Goal: Information Seeking & Learning: Learn about a topic

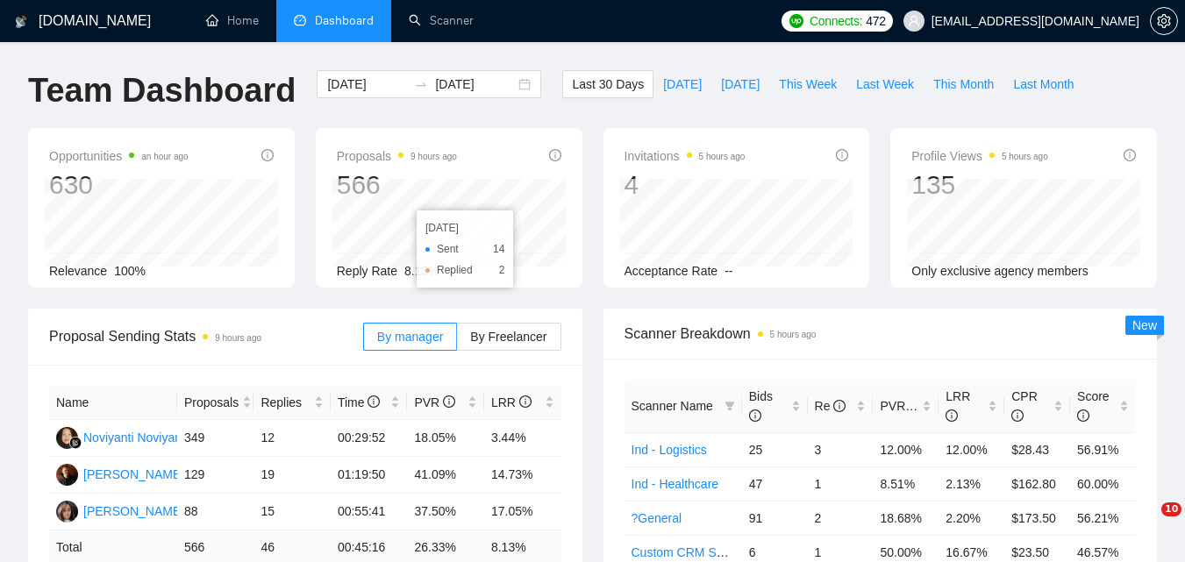
scroll to position [614, 0]
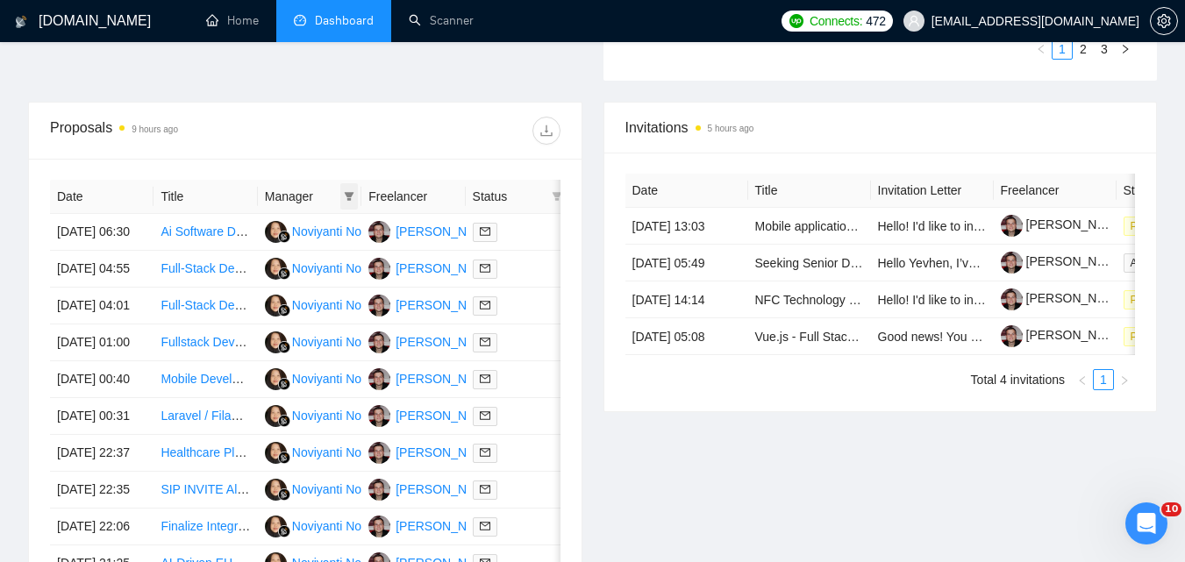
click at [354, 197] on icon "filter" at bounding box center [349, 196] width 11 height 11
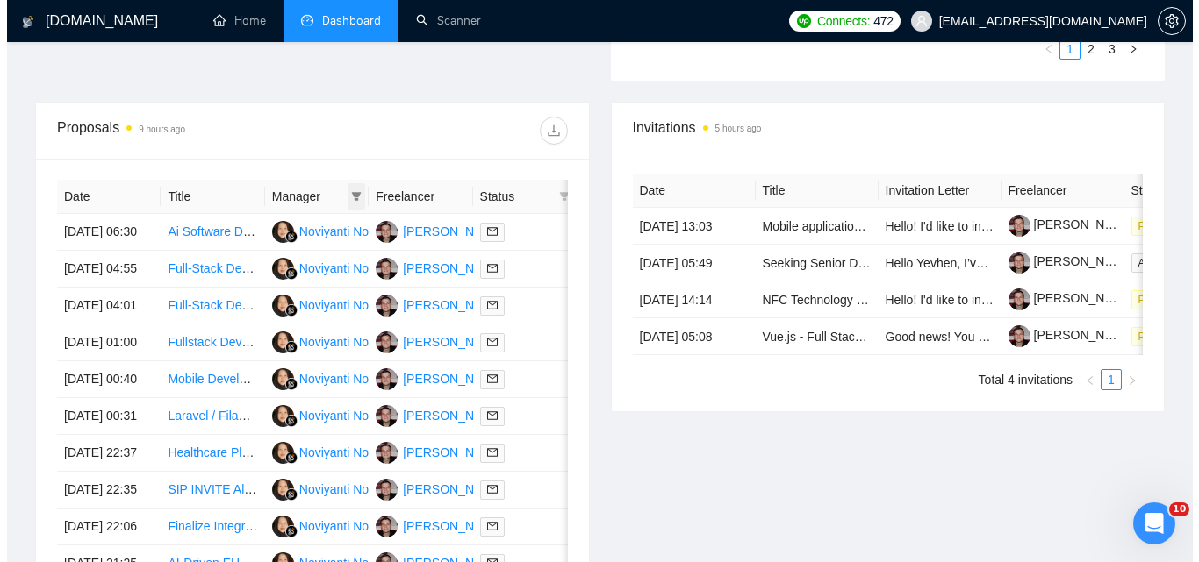
scroll to position [0, 0]
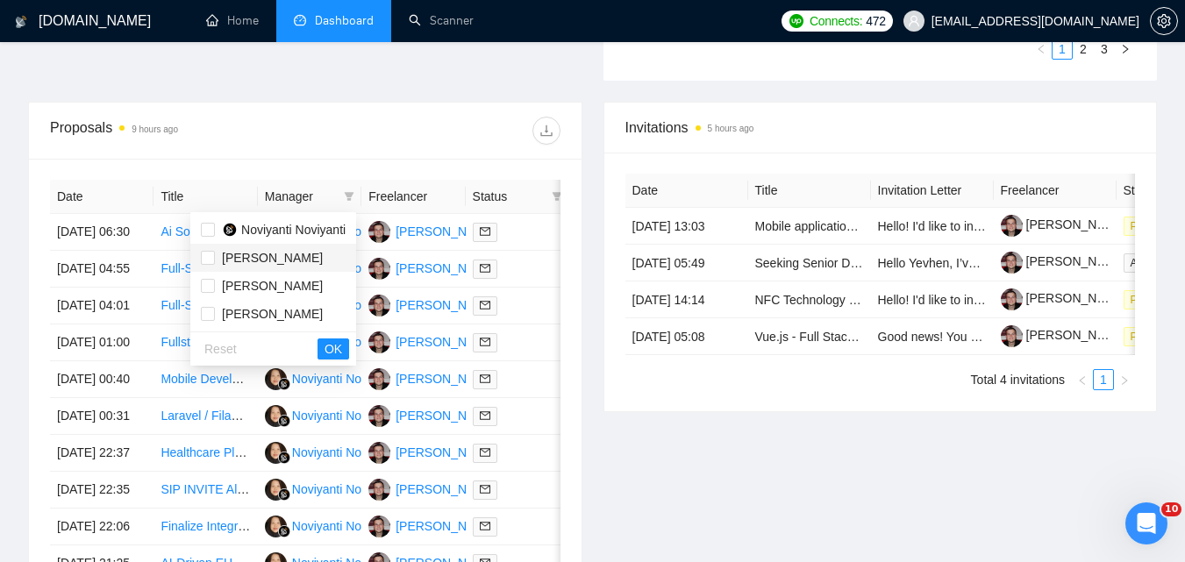
click at [274, 256] on span "[PERSON_NAME]" at bounding box center [272, 258] width 101 height 14
checkbox input "true"
click at [340, 349] on span "OK" at bounding box center [334, 349] width 18 height 19
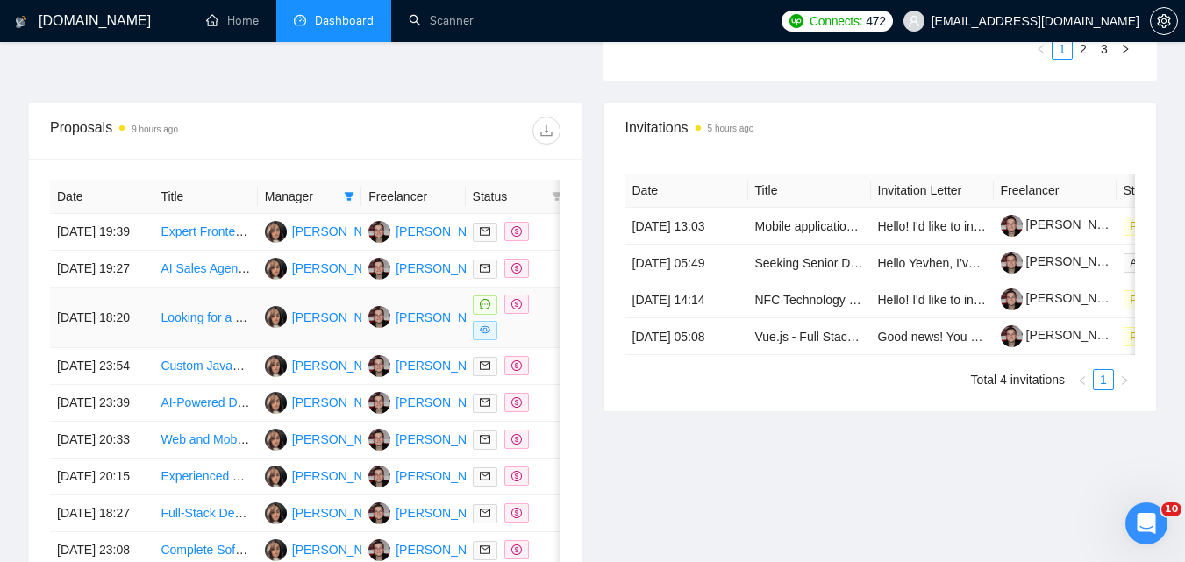
click at [152, 348] on td "[DATE] 18:20" at bounding box center [102, 318] width 104 height 61
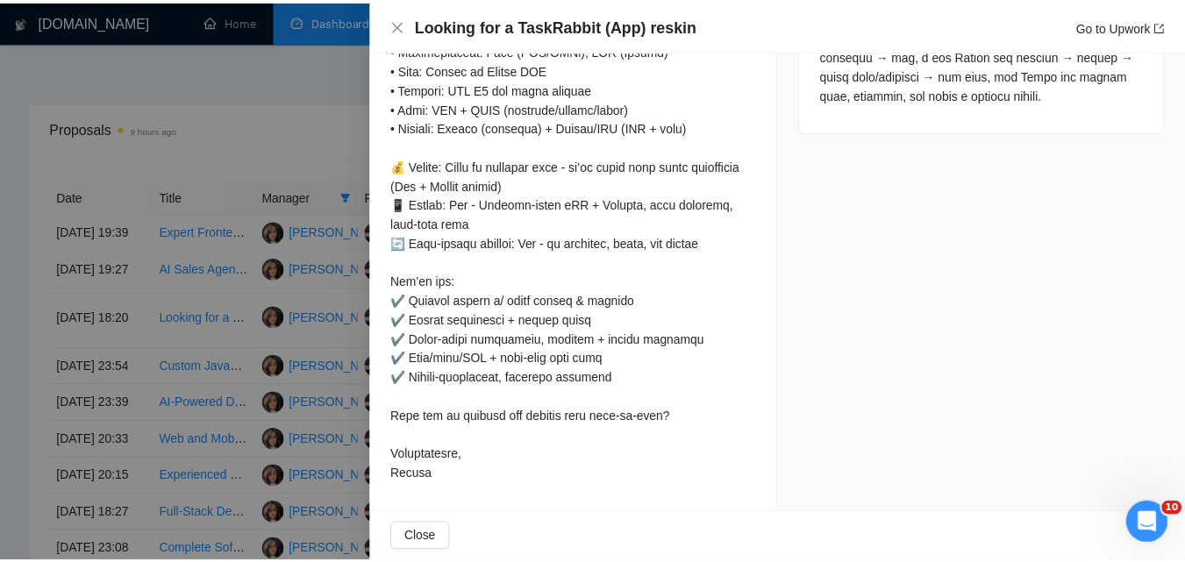
scroll to position [1327, 0]
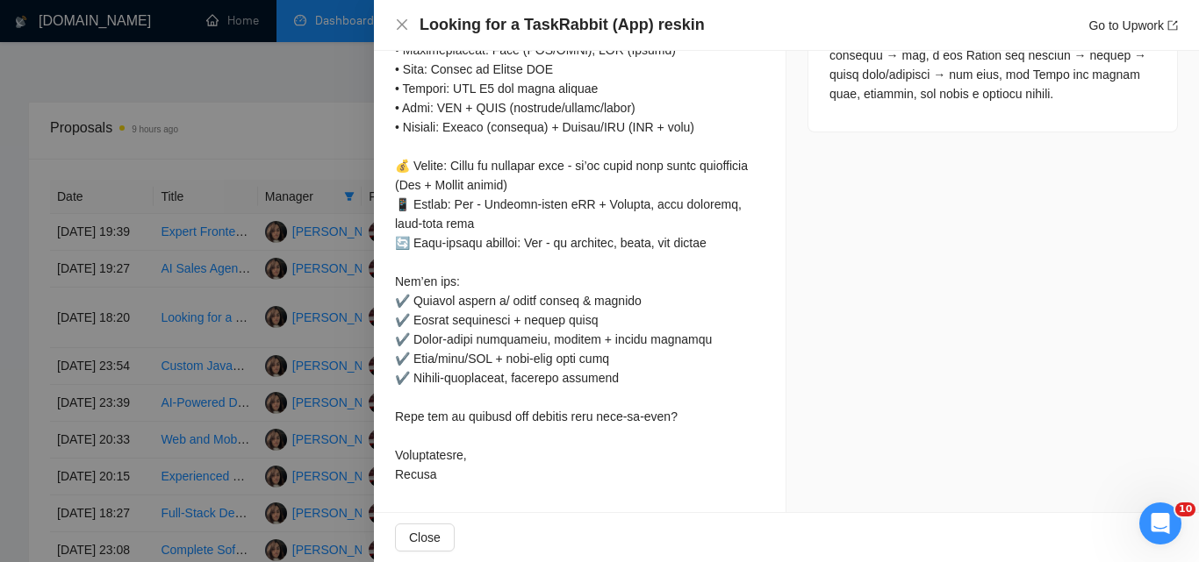
click at [391, 25] on div "Looking for a TaskRabbit (App) reskin Go to Upwork" at bounding box center [786, 25] width 825 height 51
click at [399, 31] on icon "close" at bounding box center [402, 25] width 14 height 14
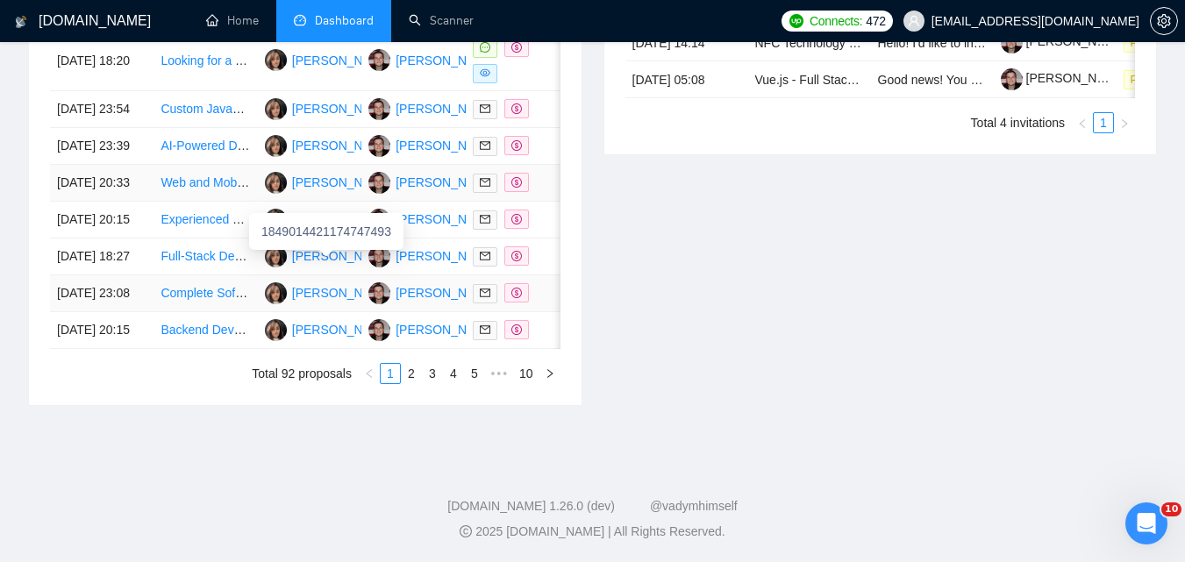
scroll to position [965, 0]
click at [405, 383] on link "2" at bounding box center [411, 373] width 19 height 19
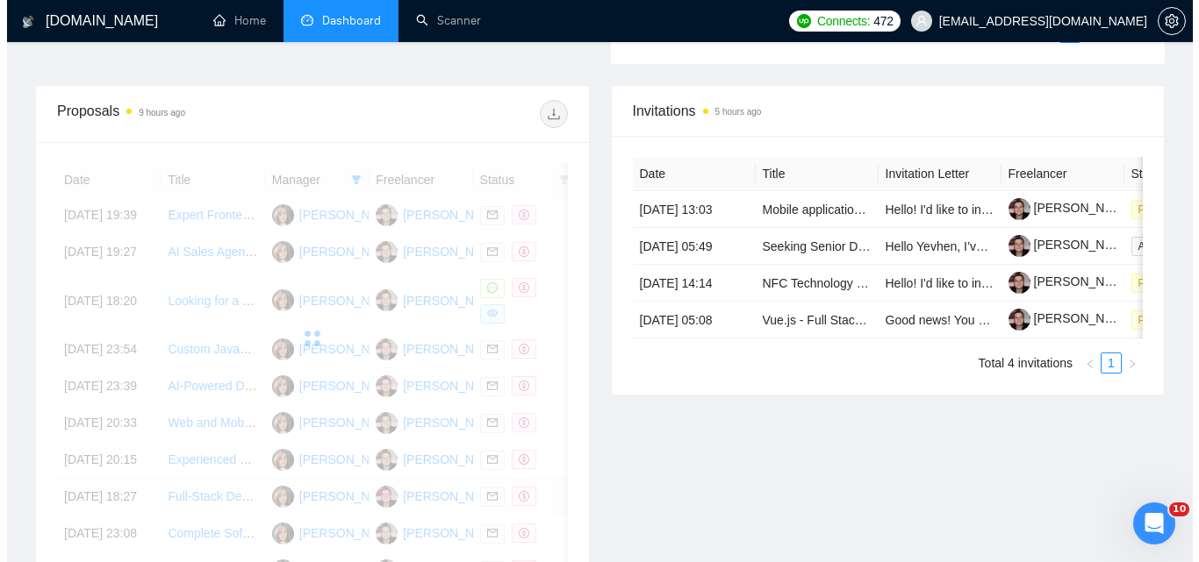
scroll to position [614, 0]
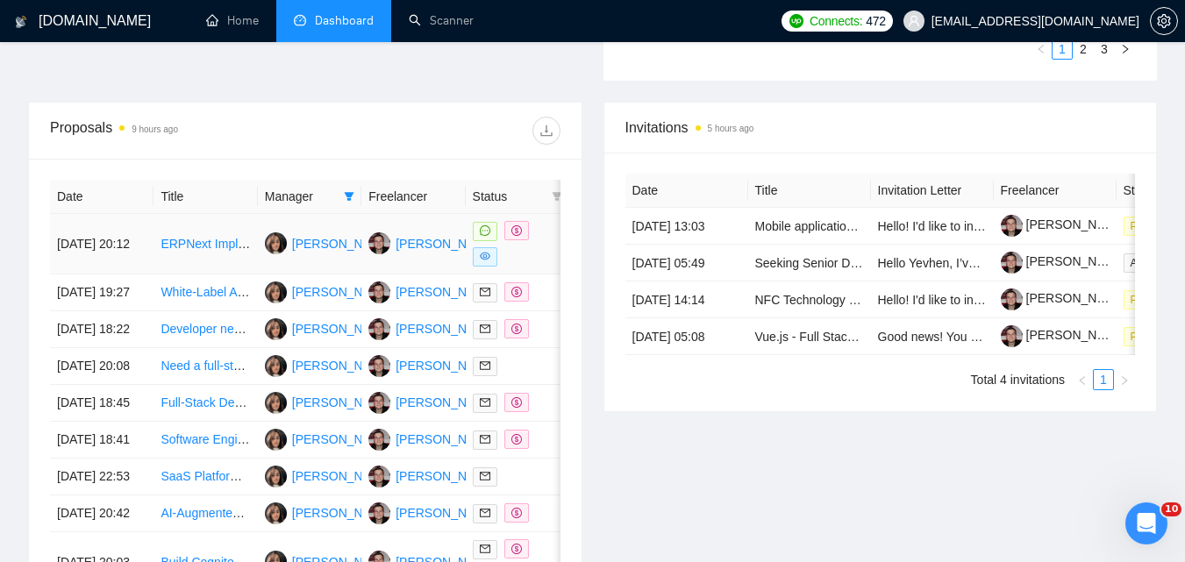
click at [146, 255] on td "[DATE] 20:12" at bounding box center [102, 244] width 104 height 61
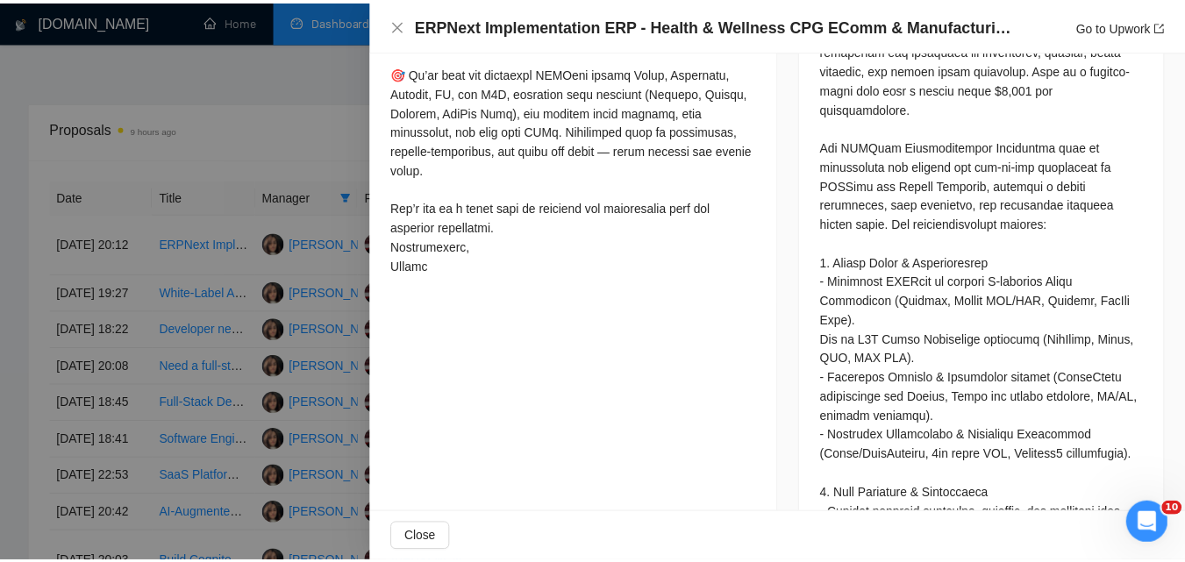
scroll to position [976, 0]
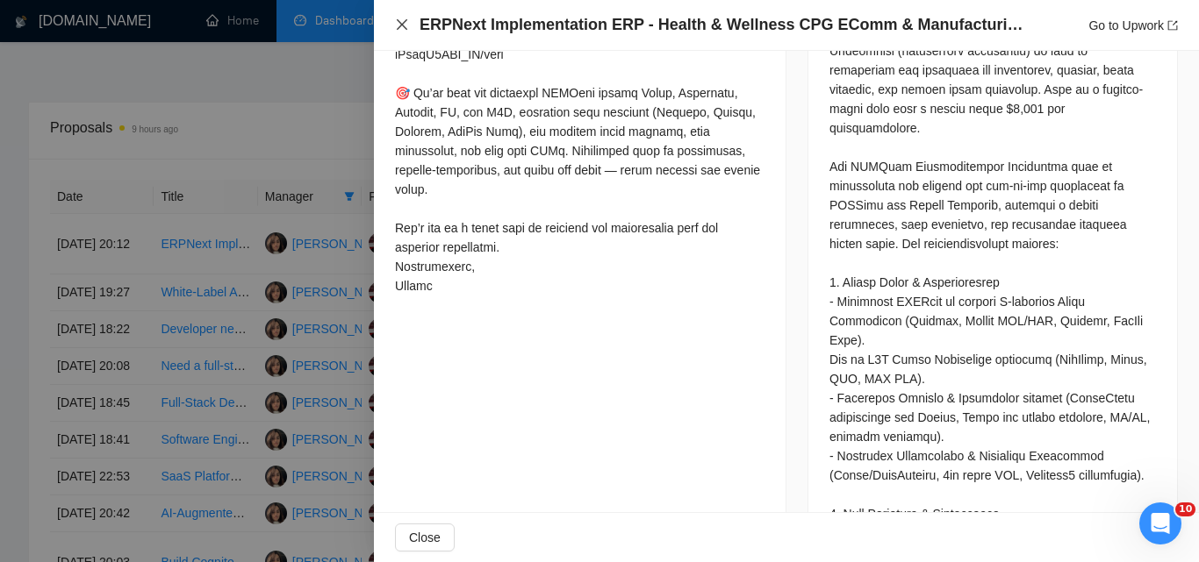
click at [397, 28] on icon "close" at bounding box center [402, 25] width 14 height 14
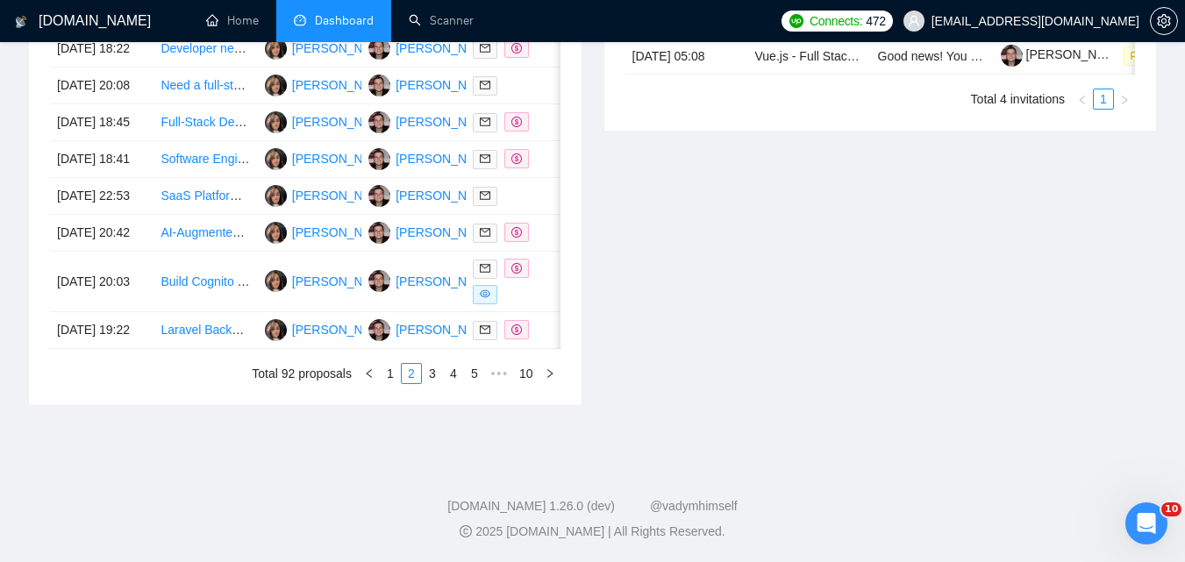
scroll to position [1040, 0]
click at [429, 364] on link "3" at bounding box center [432, 373] width 19 height 19
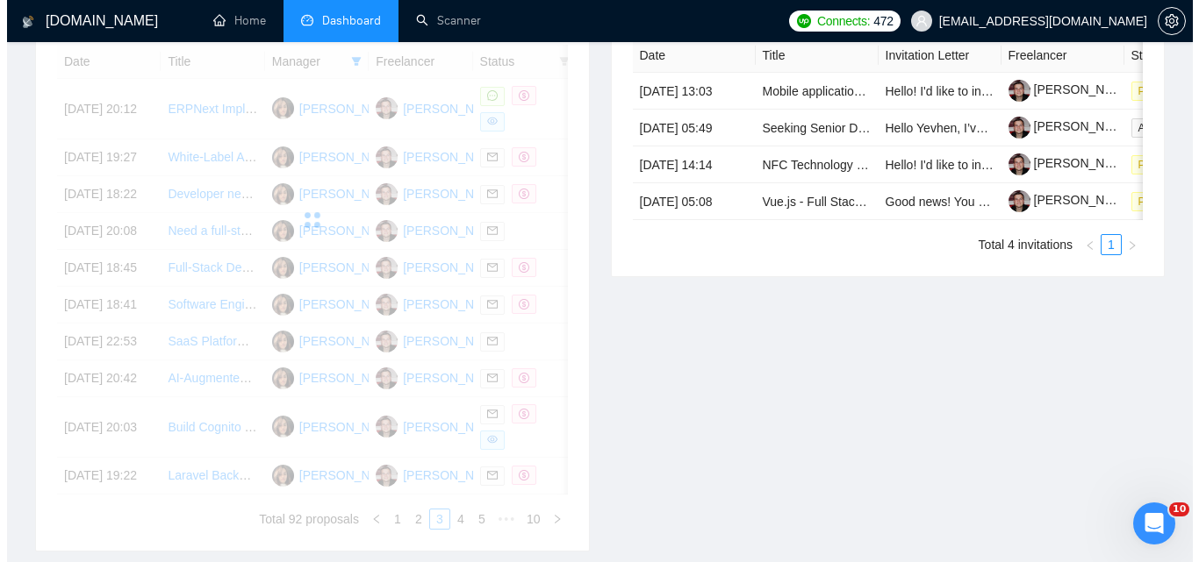
scroll to position [689, 0]
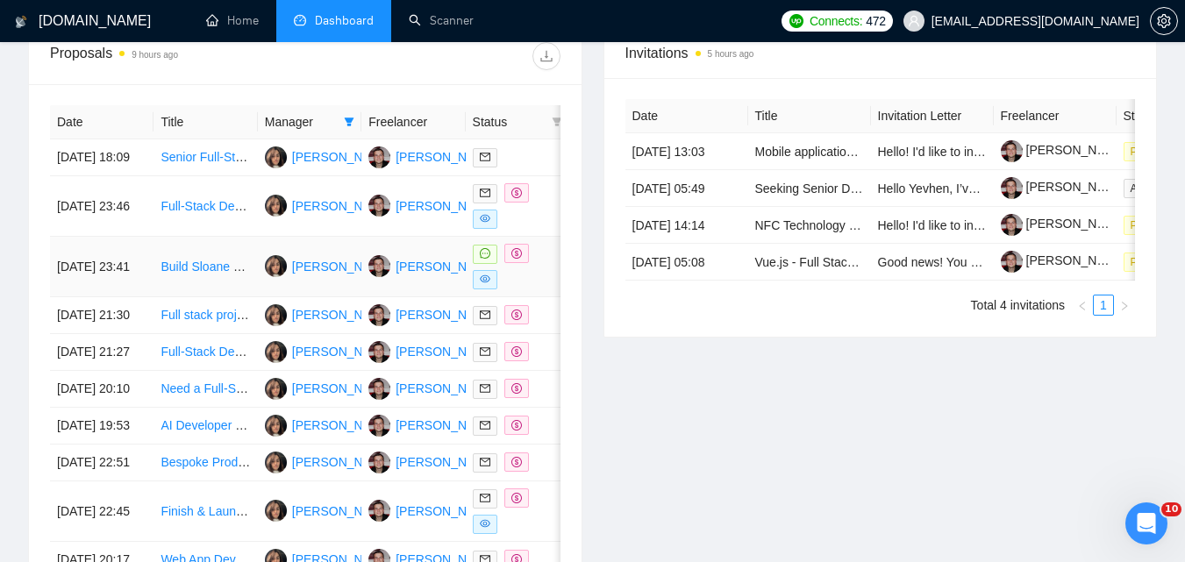
click at [183, 297] on td "Build Sloane Lite – AI SMS Assistant (Stripe, Twilio, n8n, Supabase, AI)" at bounding box center [206, 267] width 104 height 61
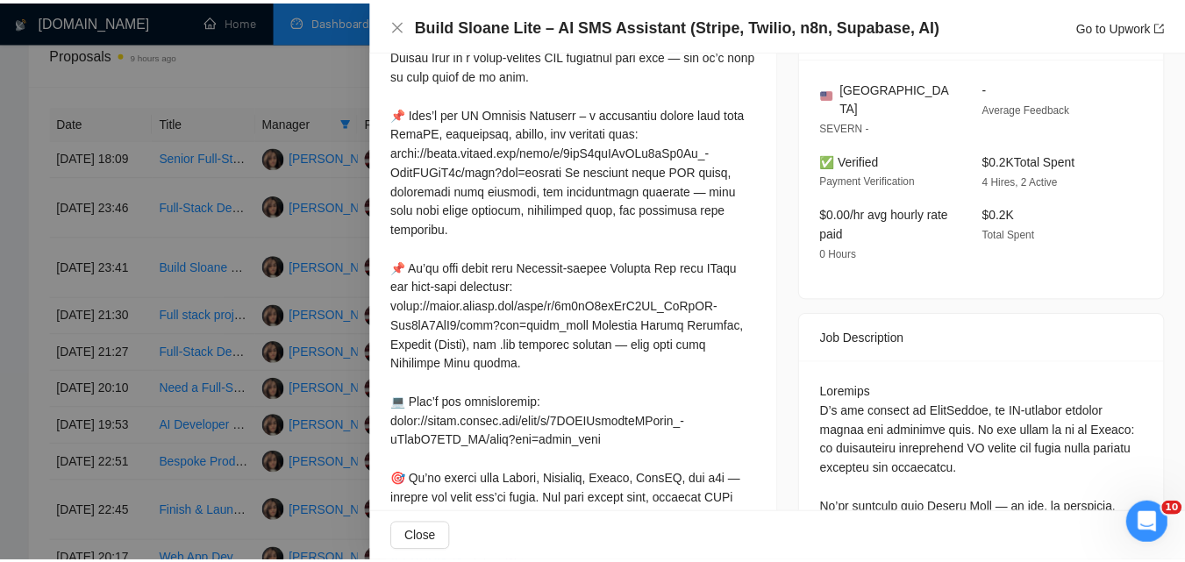
scroll to position [186, 0]
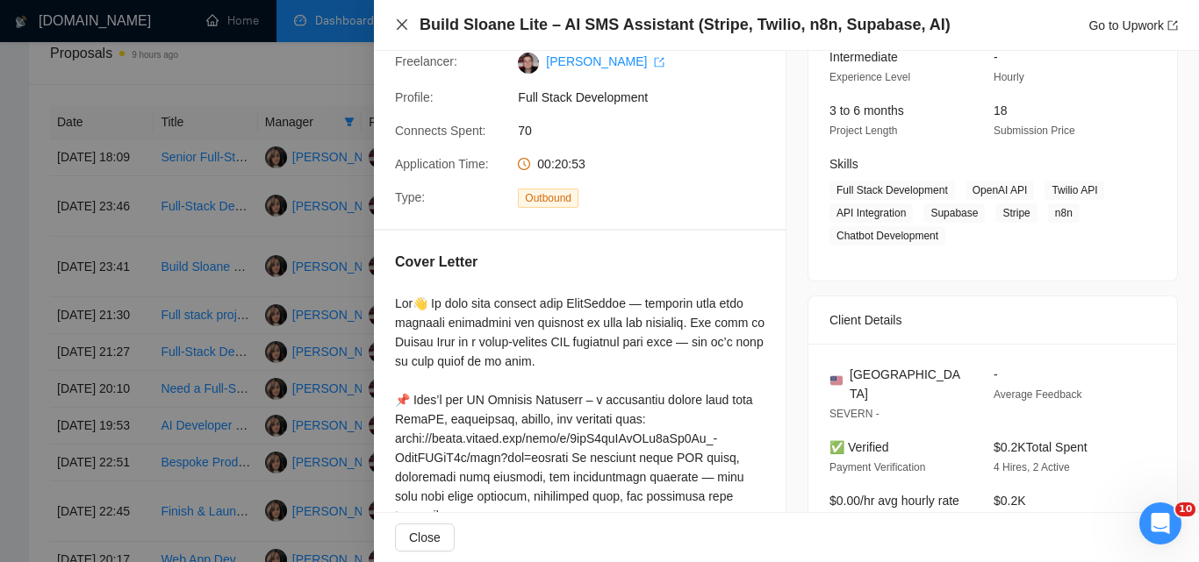
click at [400, 22] on icon "close" at bounding box center [402, 25] width 14 height 14
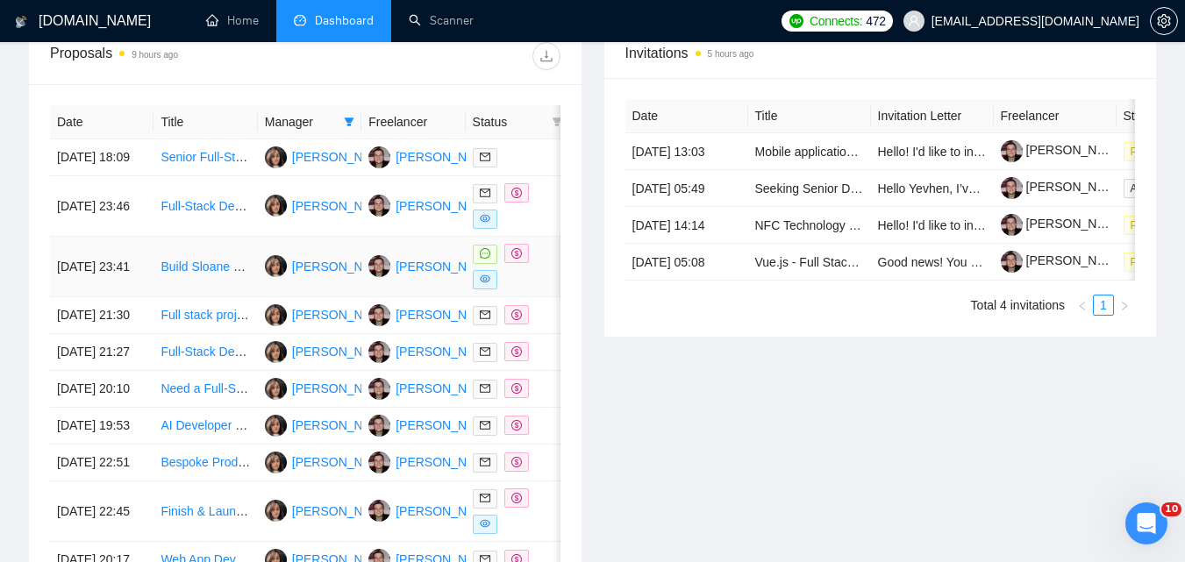
click at [141, 297] on td "[DATE] 23:41" at bounding box center [102, 267] width 104 height 61
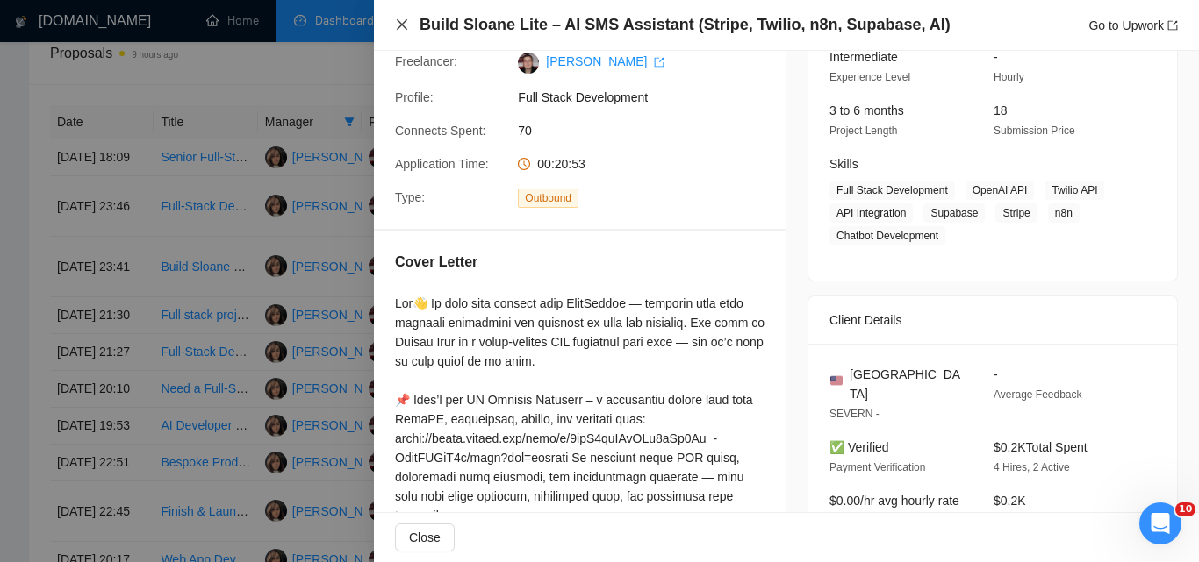
click at [397, 25] on icon "close" at bounding box center [402, 25] width 14 height 14
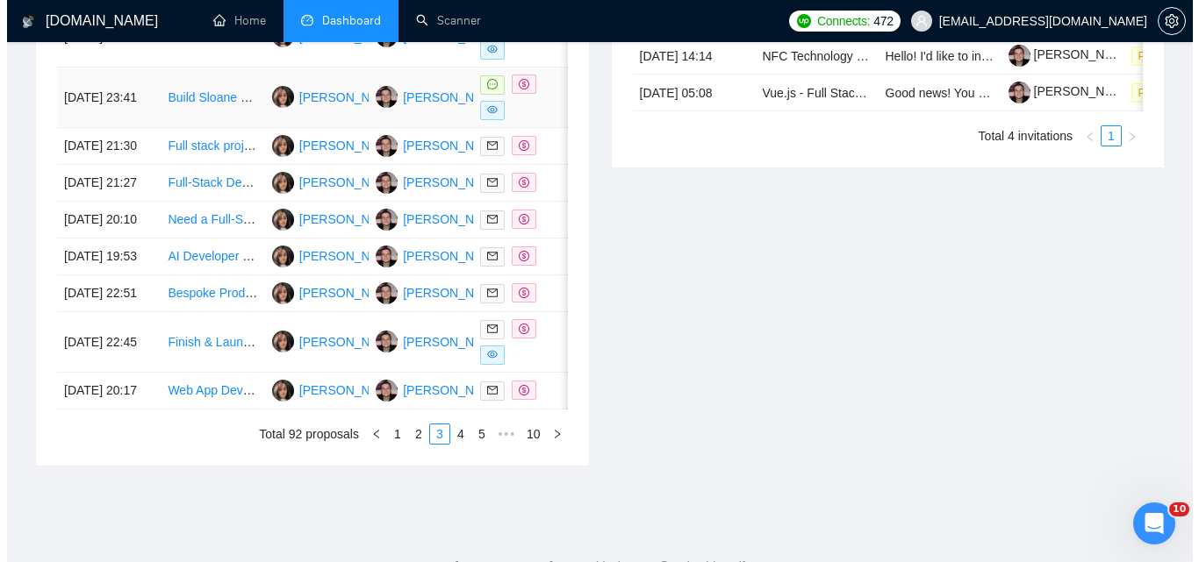
scroll to position [864, 0]
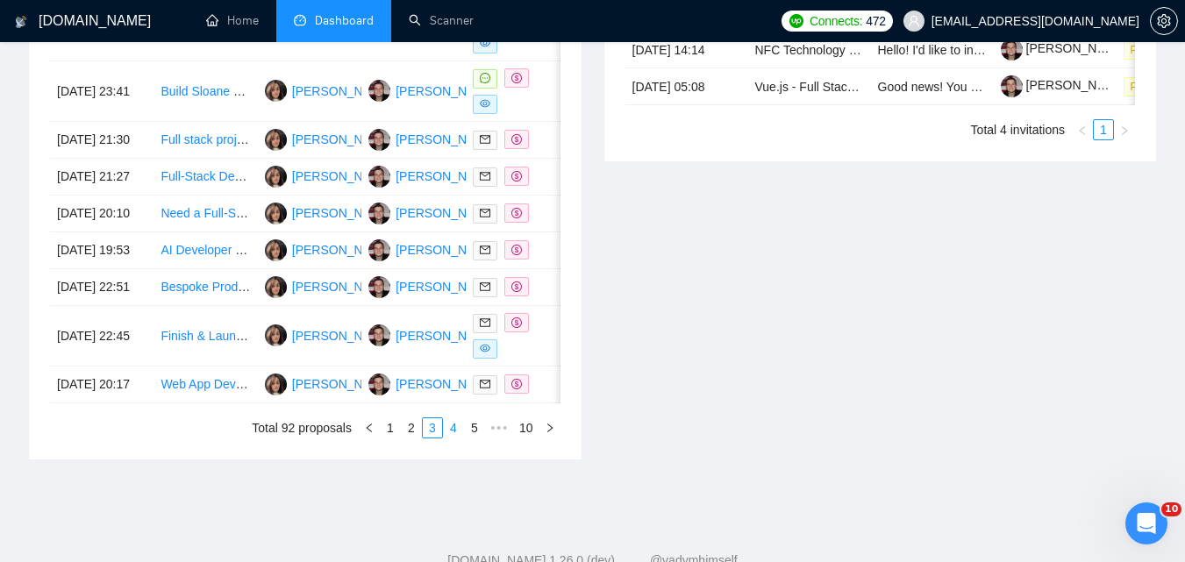
click at [460, 438] on link "4" at bounding box center [453, 428] width 19 height 19
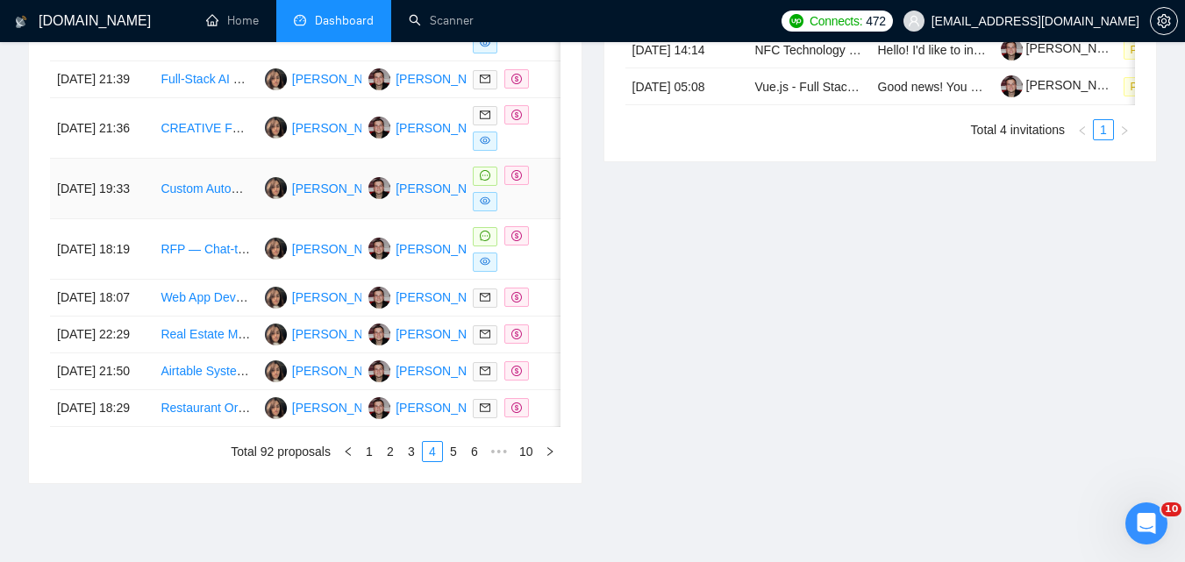
click at [155, 219] on td "Custom Automatic Ecommerce System Development" at bounding box center [206, 189] width 104 height 61
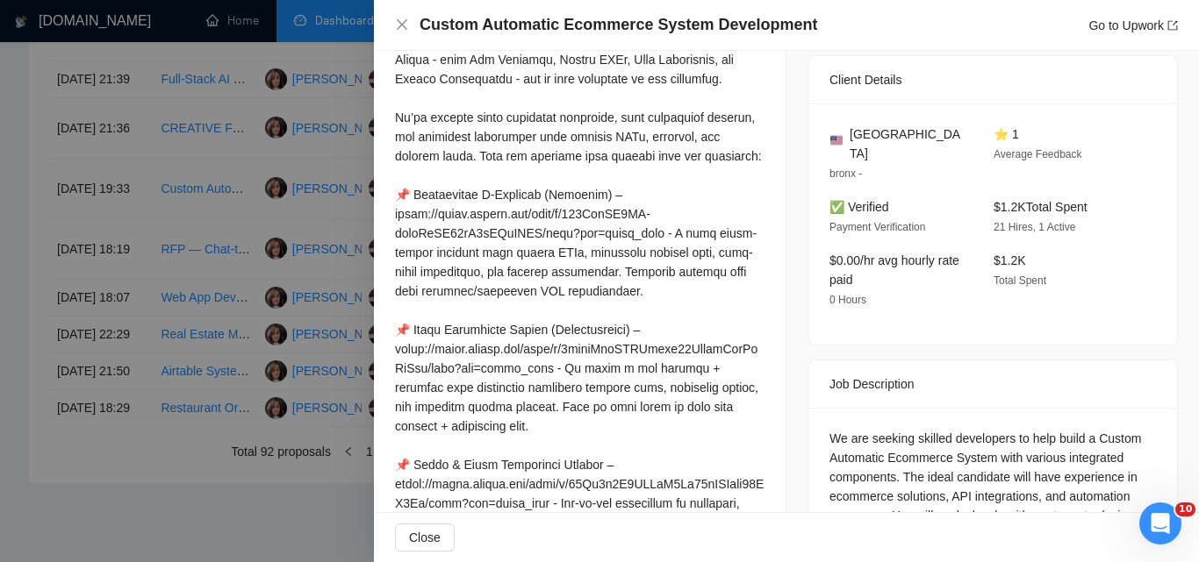
scroll to position [625, 0]
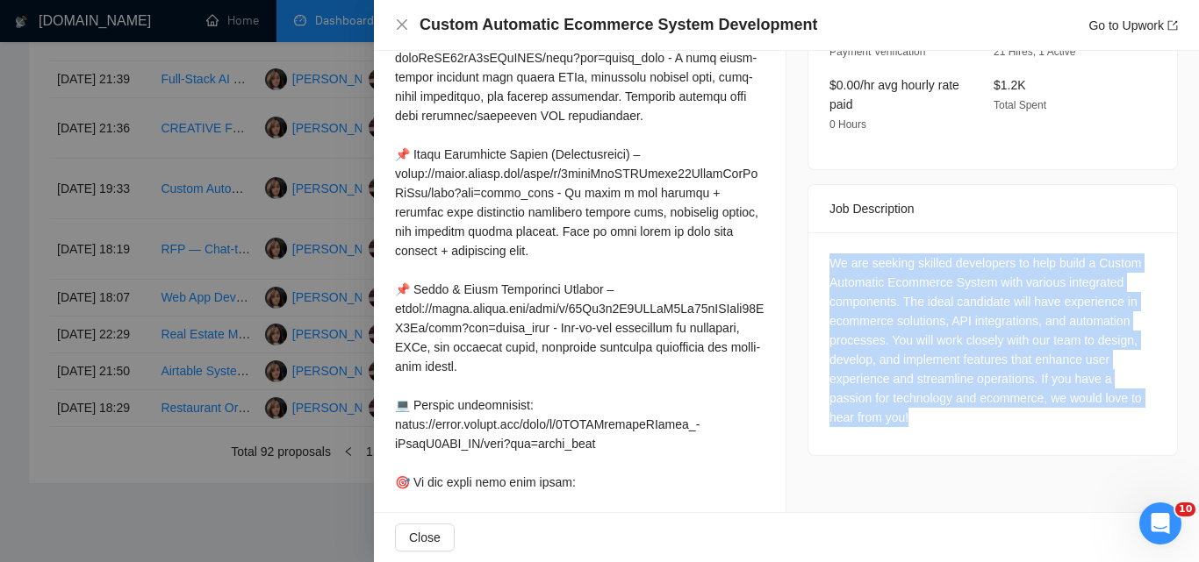
drag, startPoint x: 820, startPoint y: 235, endPoint x: 916, endPoint y: 392, distance: 183.9
click at [916, 392] on div "We are seeking skilled developers to help build a Custom Automatic Ecommerce Sy…" at bounding box center [992, 344] width 369 height 223
copy div "We are seeking skilled developers to help build a Custom Automatic Ecommerce Sy…"
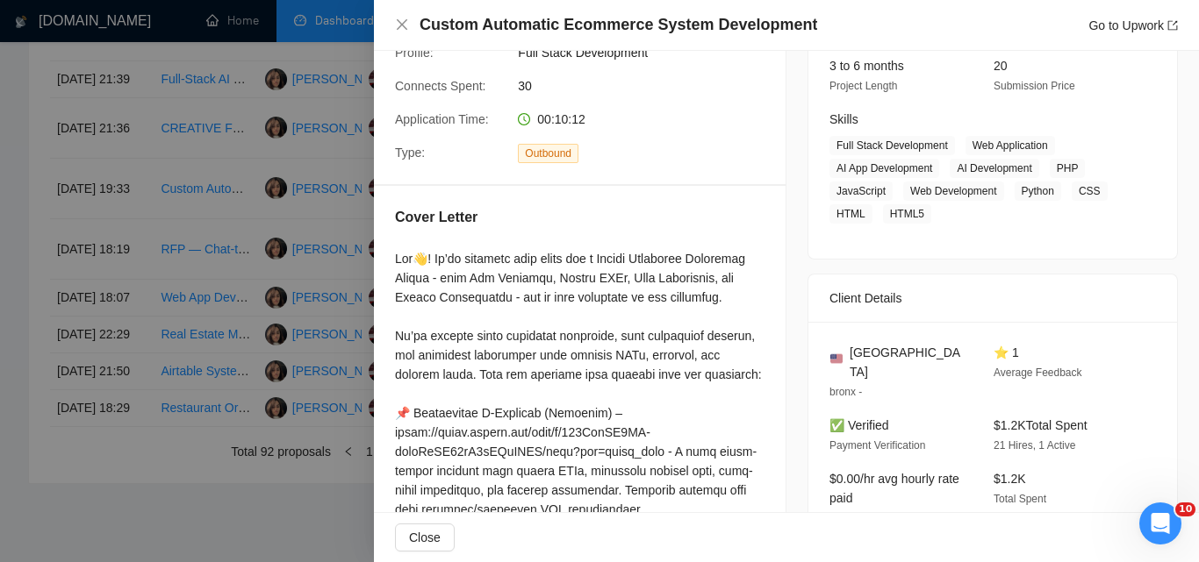
scroll to position [186, 0]
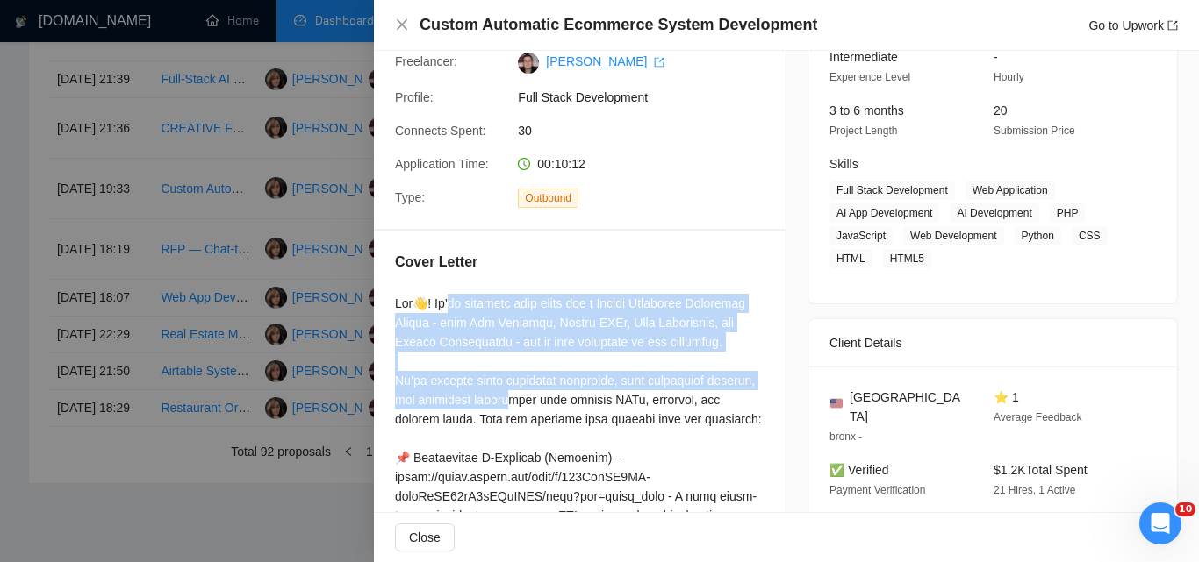
drag, startPoint x: 449, startPoint y: 361, endPoint x: 444, endPoint y: 304, distance: 56.4
copy div "e reviewed your scope for a 𝗖𝘂𝘀𝘁𝗼𝗺 𝗔𝘂𝘁𝗼𝗺𝗮𝘁𝗶𝗰 𝗘𝗰𝗼𝗺𝗺𝗲𝗿𝗰𝗲 𝗦𝘆𝘀𝘁𝗲𝗺 - with 𝗪𝗲𝗯 𝗖𝗿𝗮𝘄𝗹𝗲…"
click at [399, 29] on icon "close" at bounding box center [402, 25] width 14 height 14
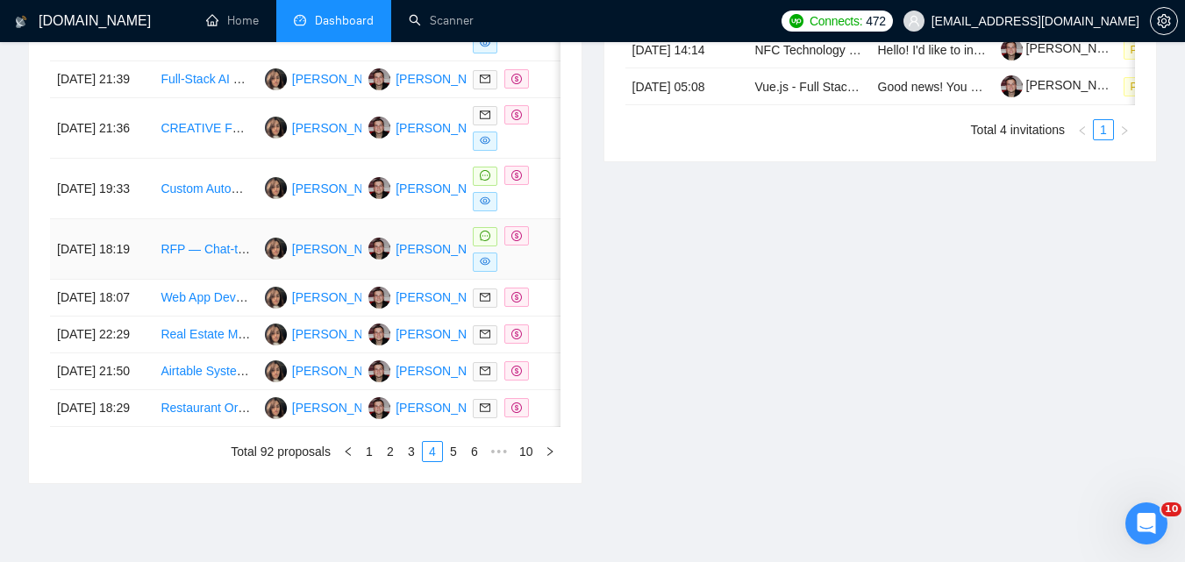
click at [208, 280] on td "RFP — Chat-to-Plan Web MVP (AI) — Mobile-First" at bounding box center [206, 249] width 104 height 61
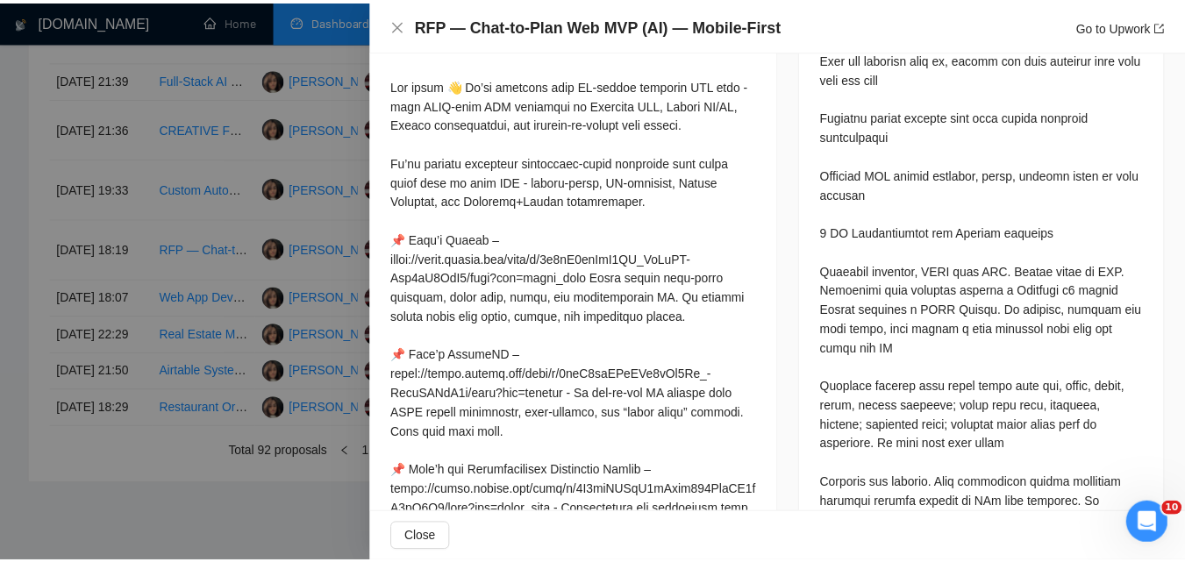
scroll to position [1414, 0]
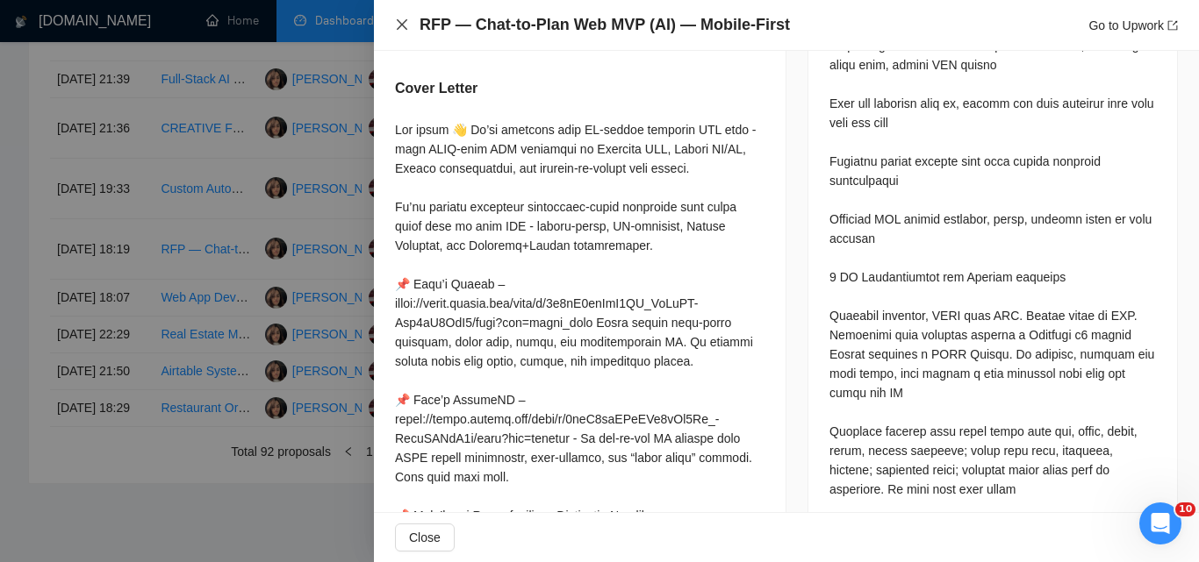
click at [397, 28] on icon "close" at bounding box center [402, 25] width 14 height 14
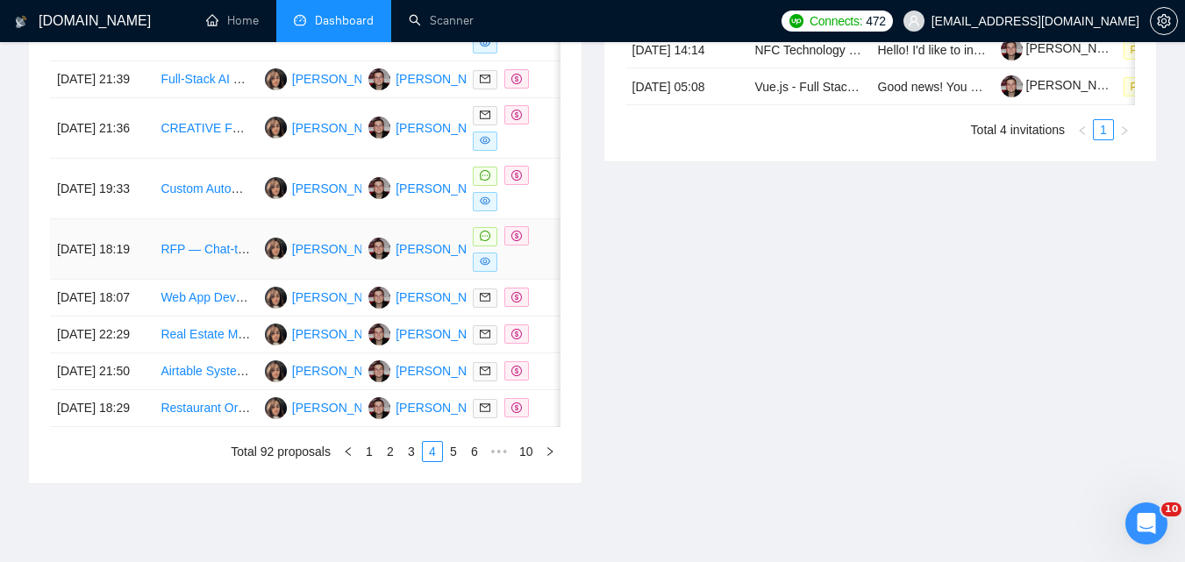
scroll to position [1040, 0]
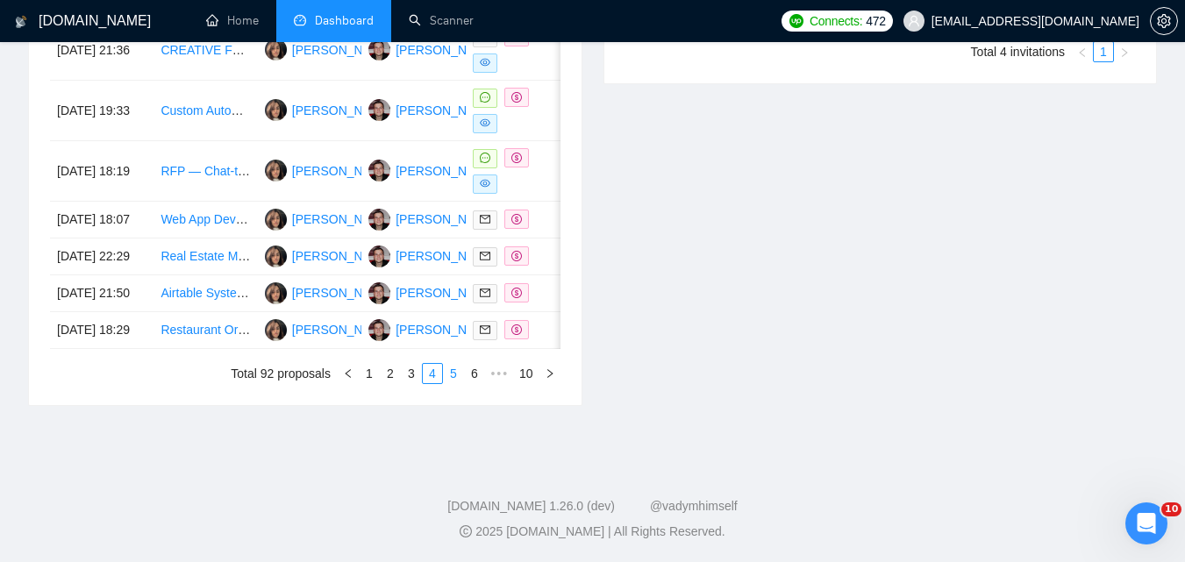
click at [445, 383] on link "5" at bounding box center [453, 373] width 19 height 19
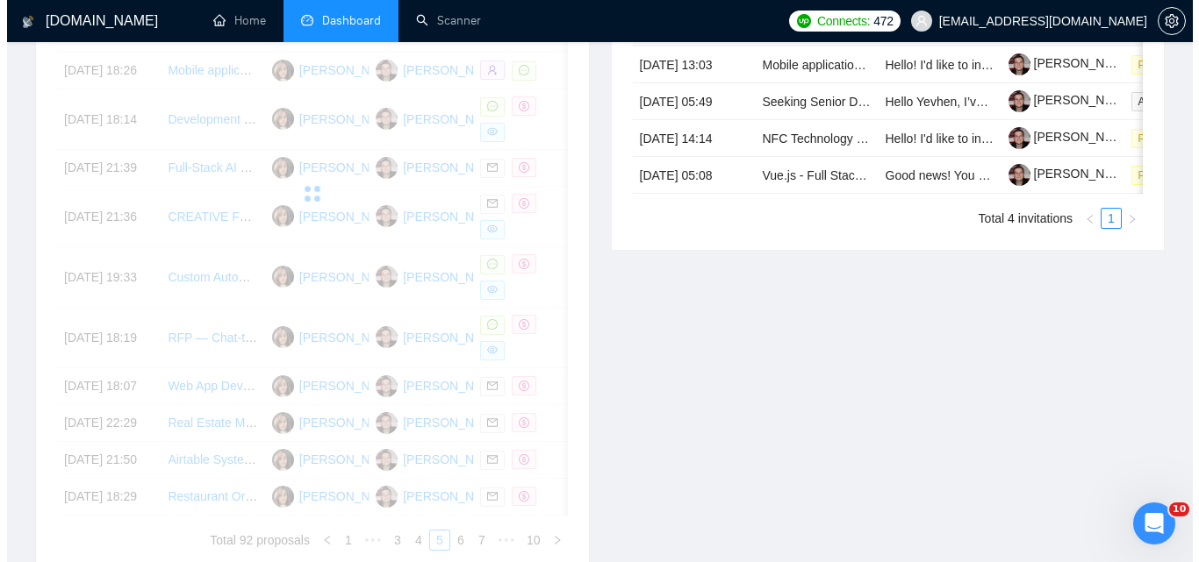
scroll to position [689, 0]
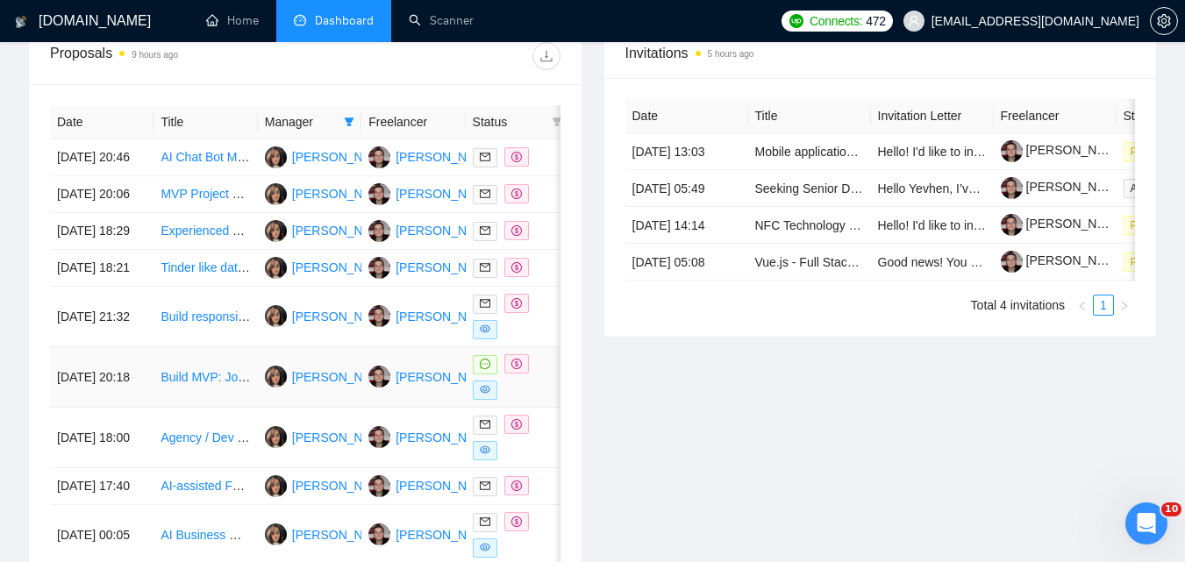
click at [154, 408] on td "Build MVP: JotForm-Style Form Builder + Property Map Module (Fastify, Puppeteer…" at bounding box center [206, 377] width 104 height 61
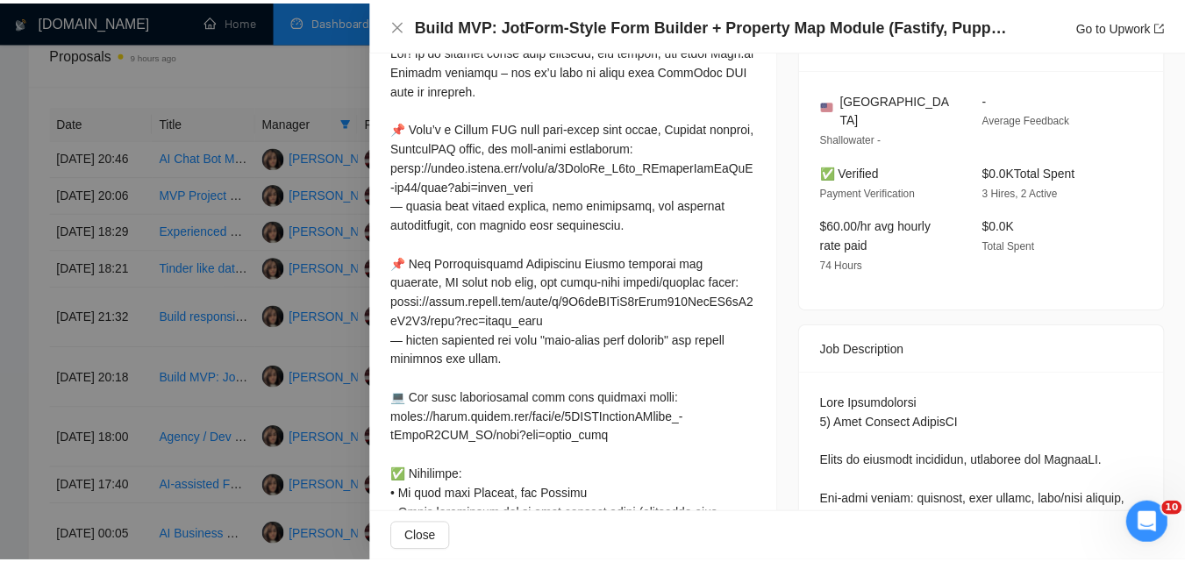
scroll to position [362, 0]
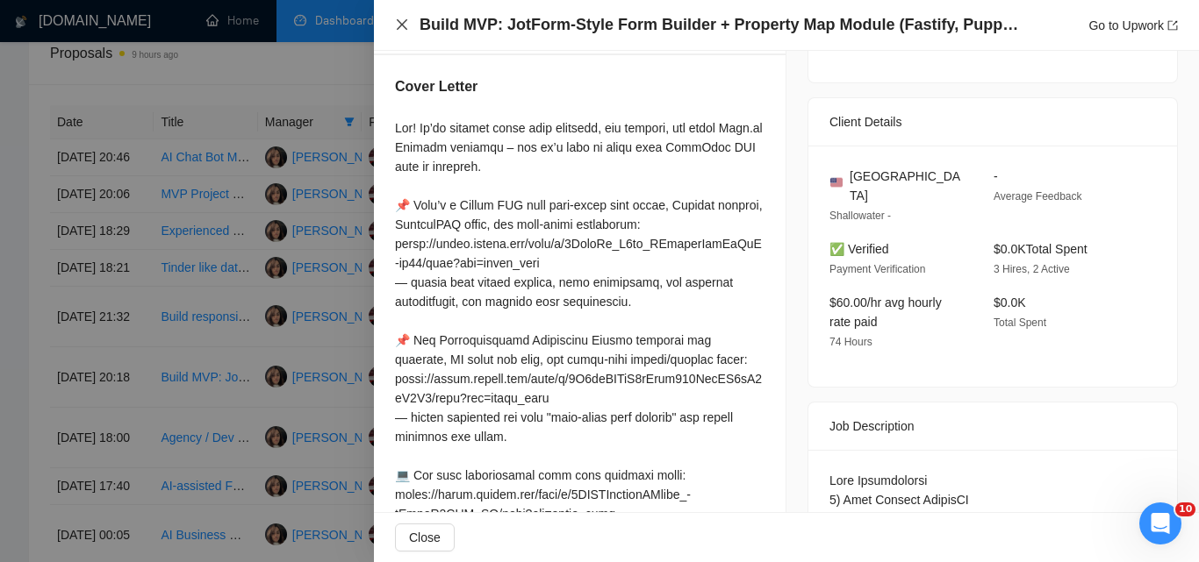
click at [397, 23] on icon "close" at bounding box center [402, 25] width 14 height 14
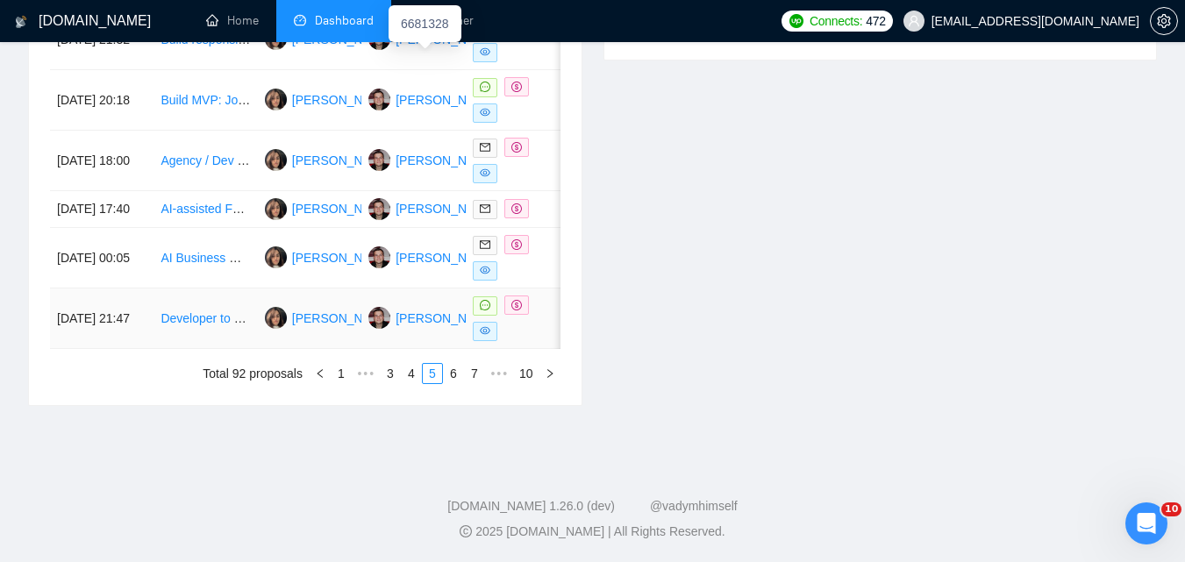
scroll to position [1040, 0]
click at [445, 383] on link "6" at bounding box center [453, 373] width 19 height 19
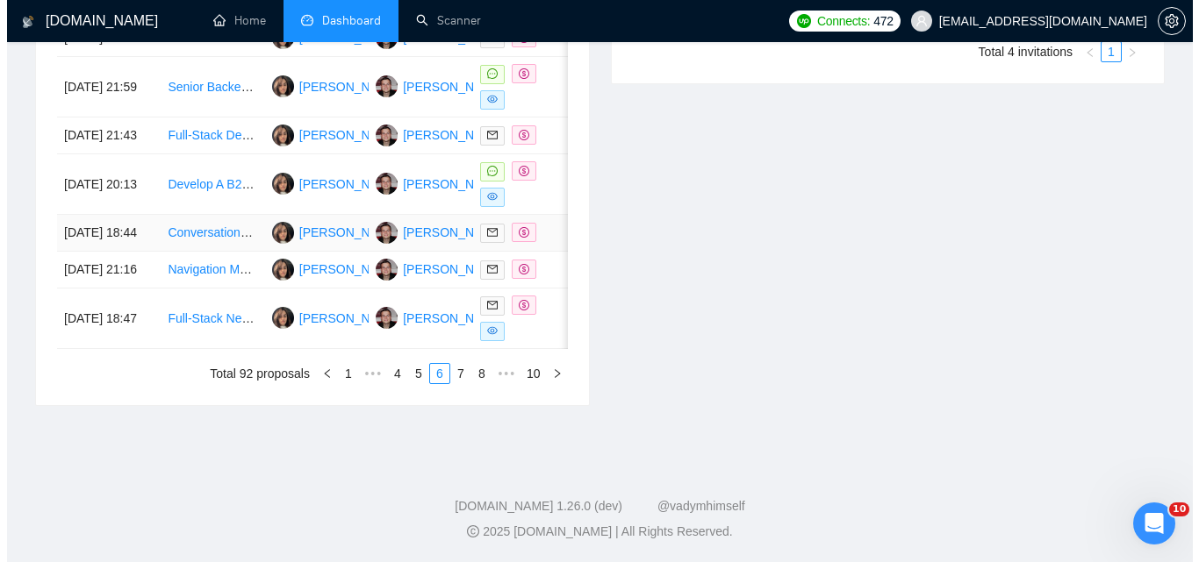
scroll to position [952, 0]
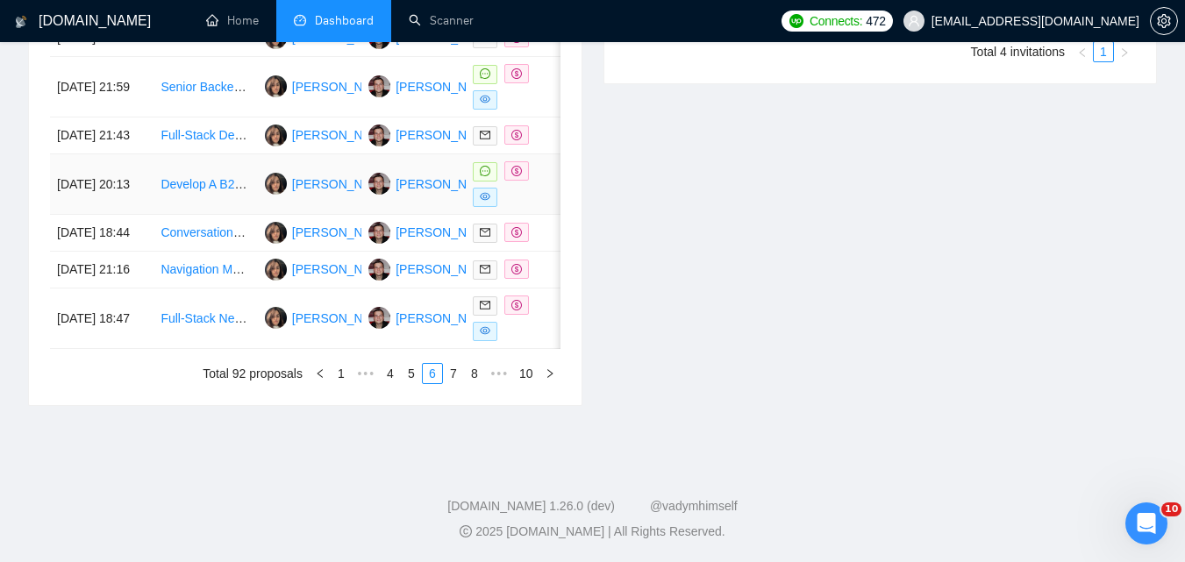
click at [151, 215] on td "[DATE] 20:13" at bounding box center [102, 184] width 104 height 61
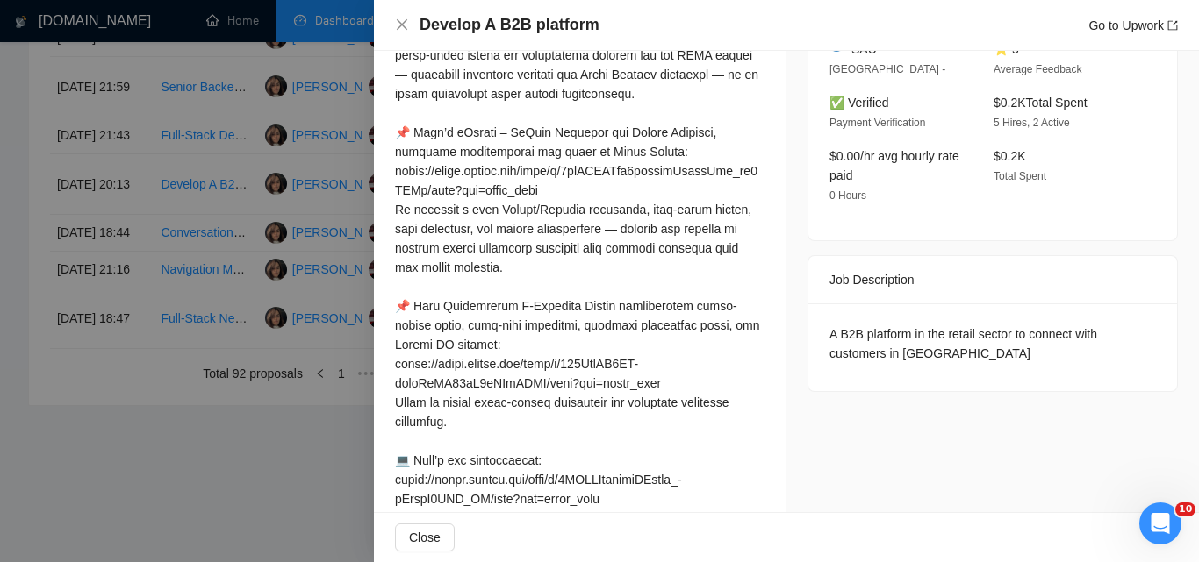
scroll to position [537, 0]
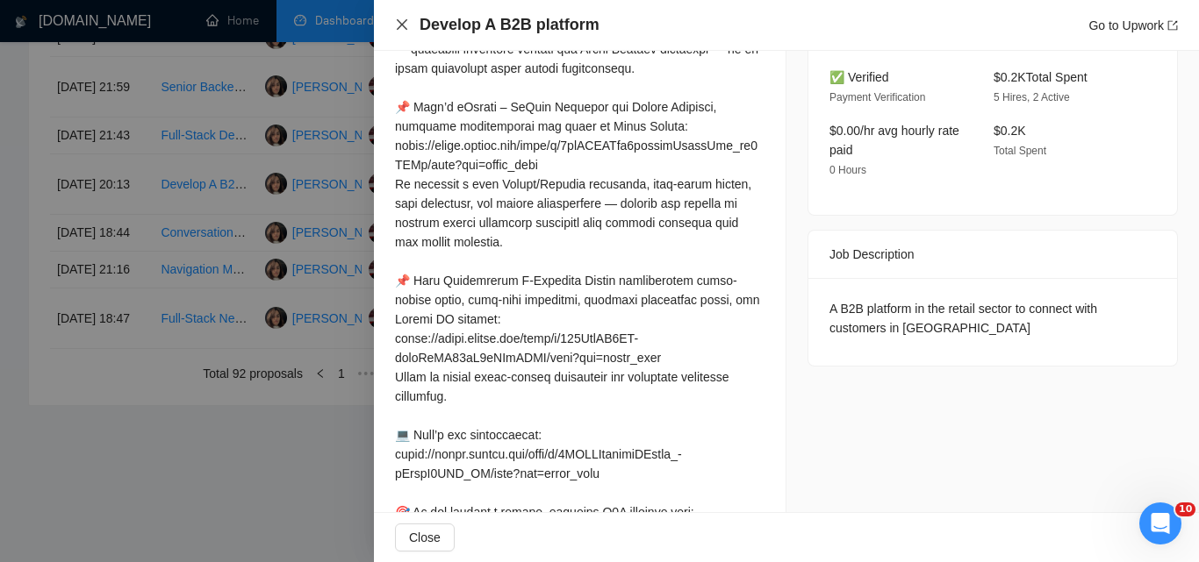
click at [396, 27] on icon "close" at bounding box center [402, 25] width 14 height 14
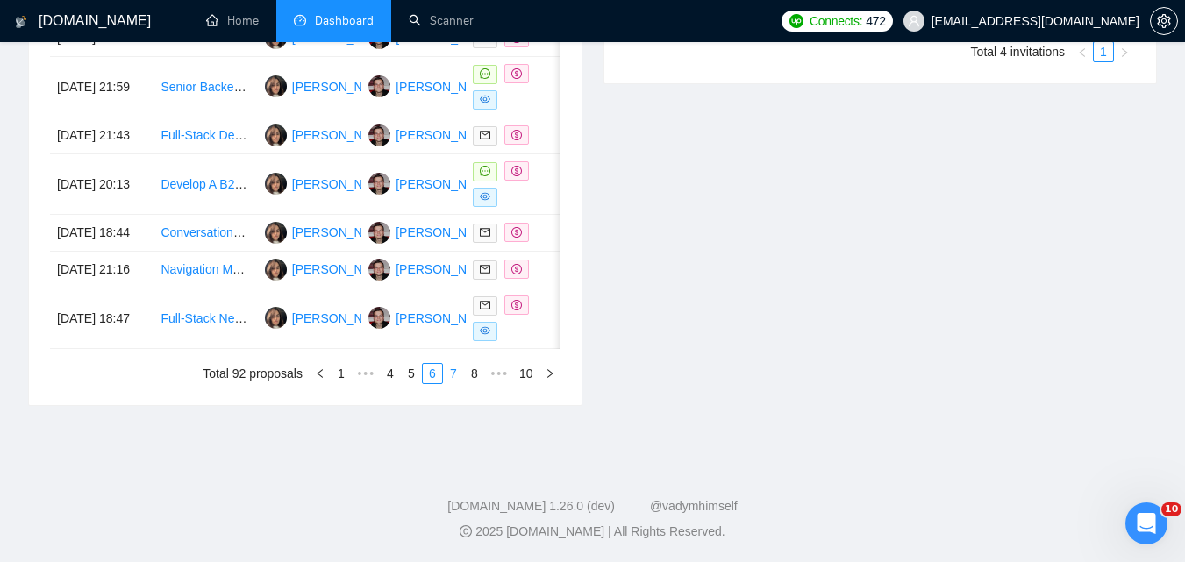
click at [453, 383] on link "7" at bounding box center [453, 373] width 19 height 19
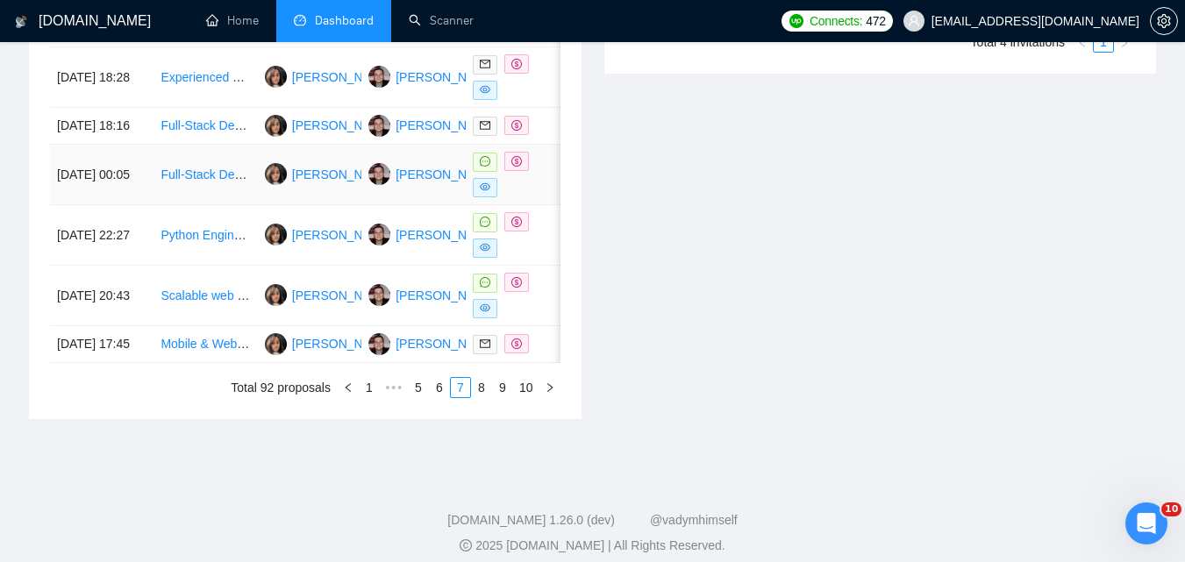
click at [137, 205] on td "[DATE] 00:05" at bounding box center [102, 175] width 104 height 61
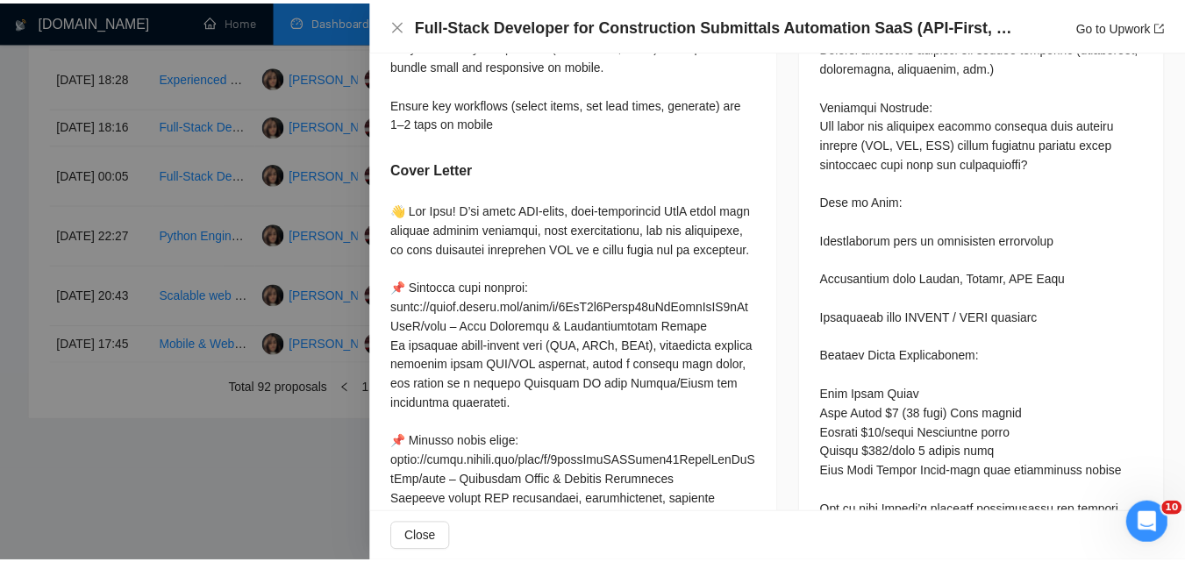
scroll to position [2555, 0]
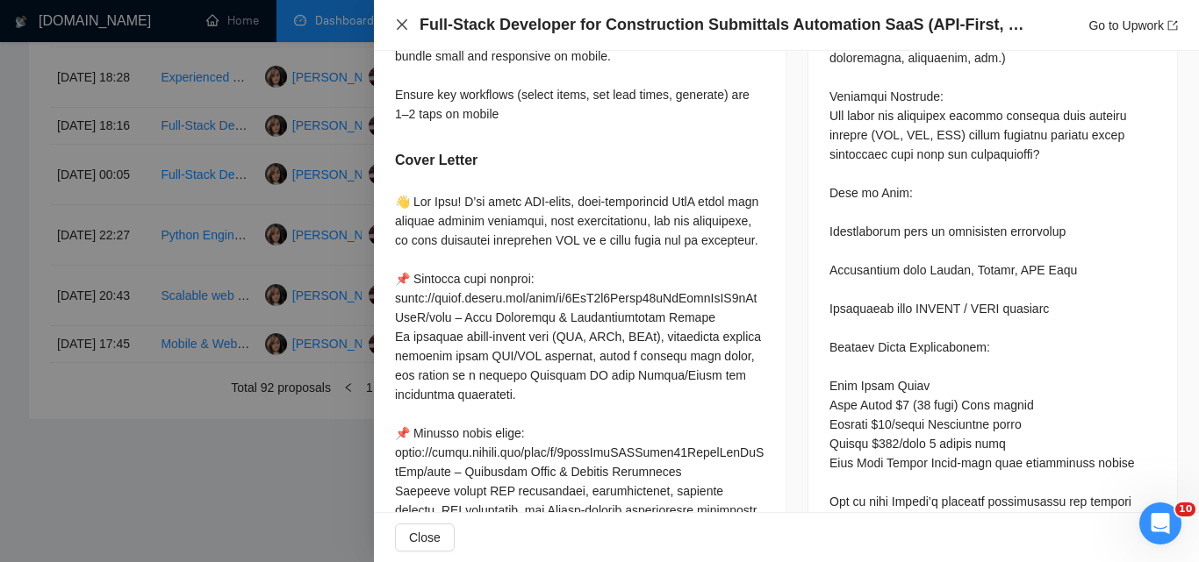
click at [405, 30] on icon "close" at bounding box center [402, 25] width 14 height 14
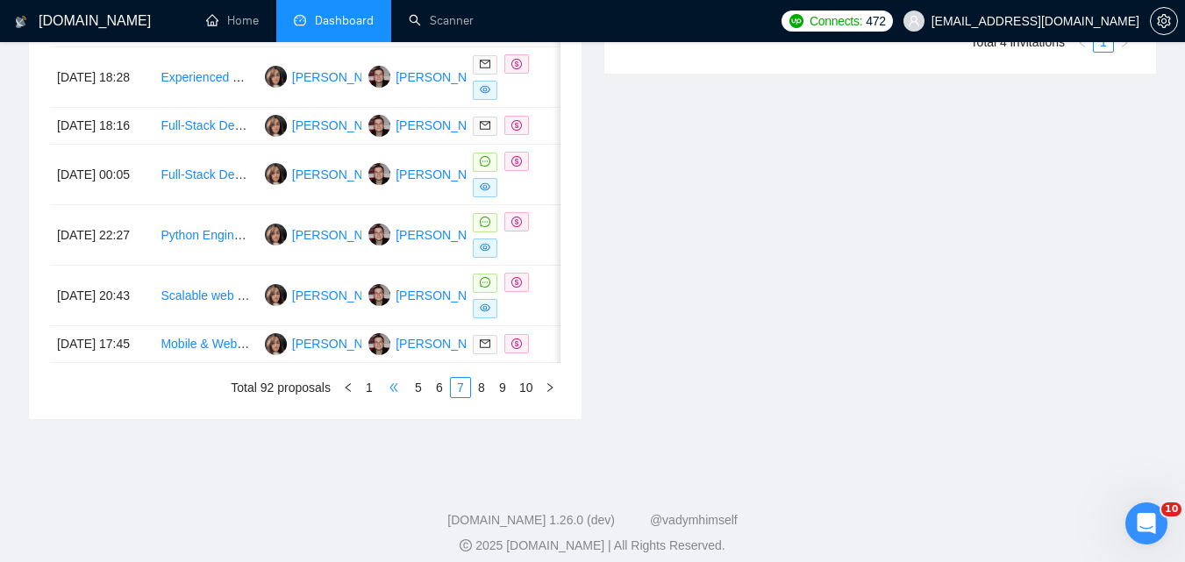
click at [389, 398] on span "•••" at bounding box center [394, 387] width 28 height 21
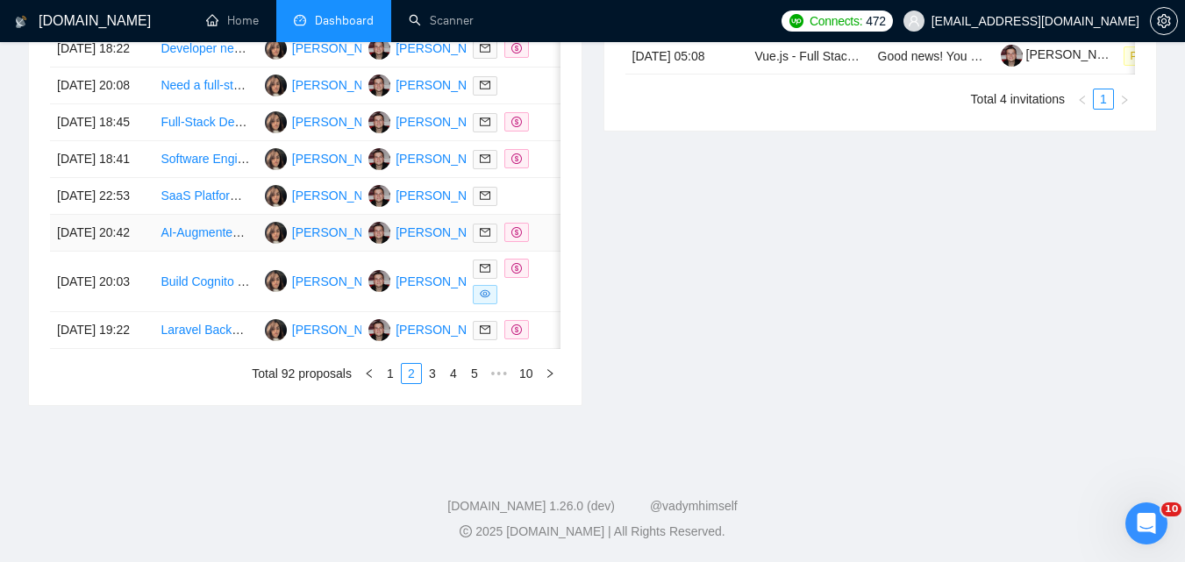
scroll to position [1040, 0]
click at [437, 371] on link "3" at bounding box center [432, 373] width 19 height 19
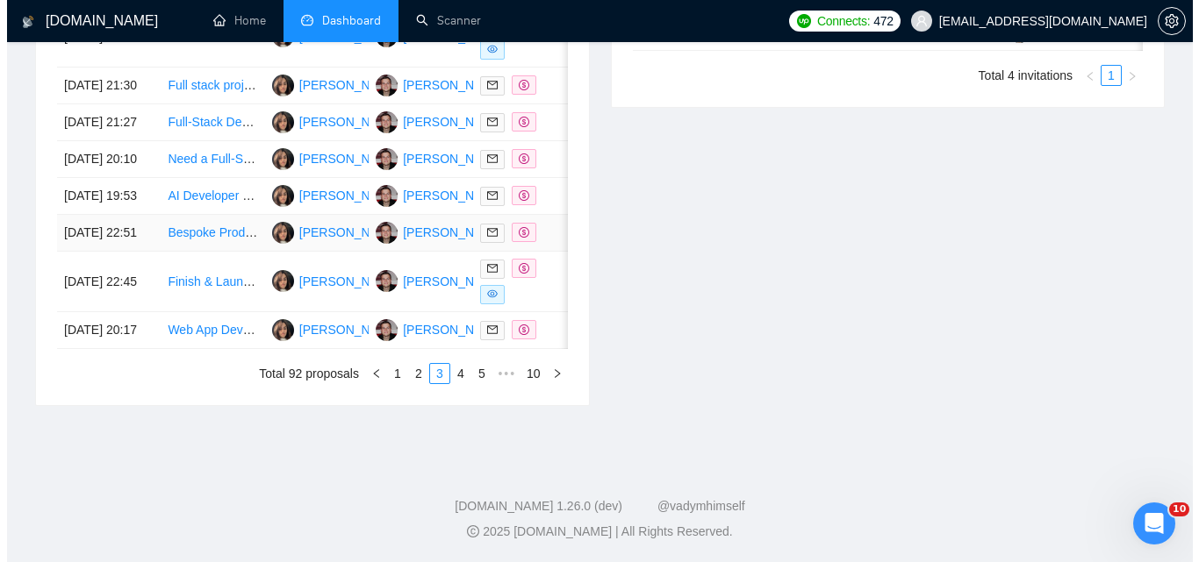
scroll to position [777, 0]
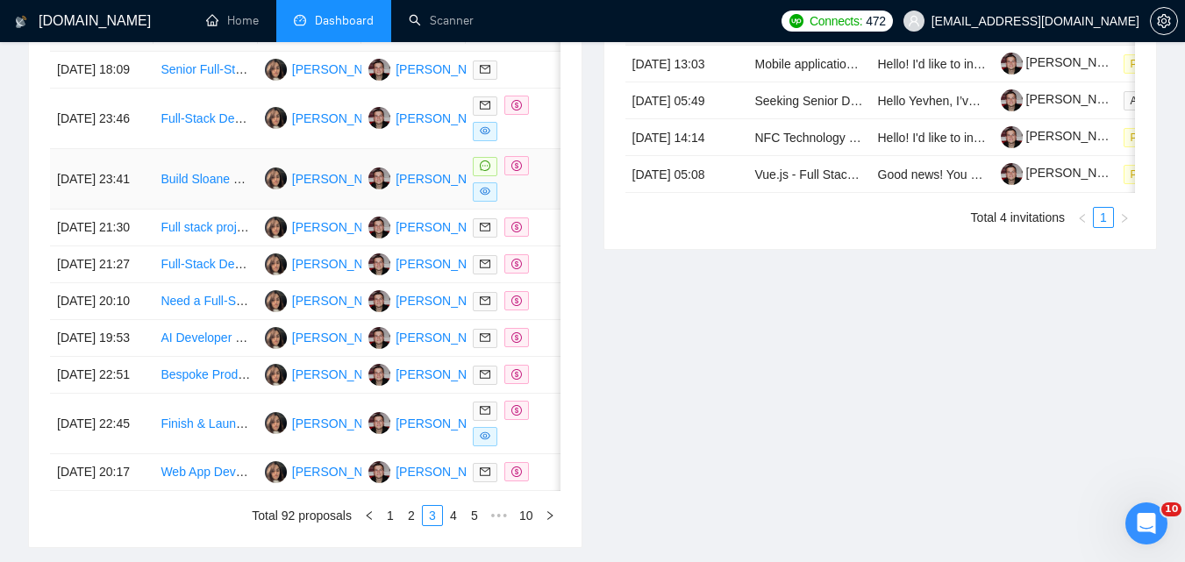
click at [173, 210] on td "Build Sloane Lite – AI SMS Assistant (Stripe, Twilio, n8n, Supabase, AI)" at bounding box center [206, 179] width 104 height 61
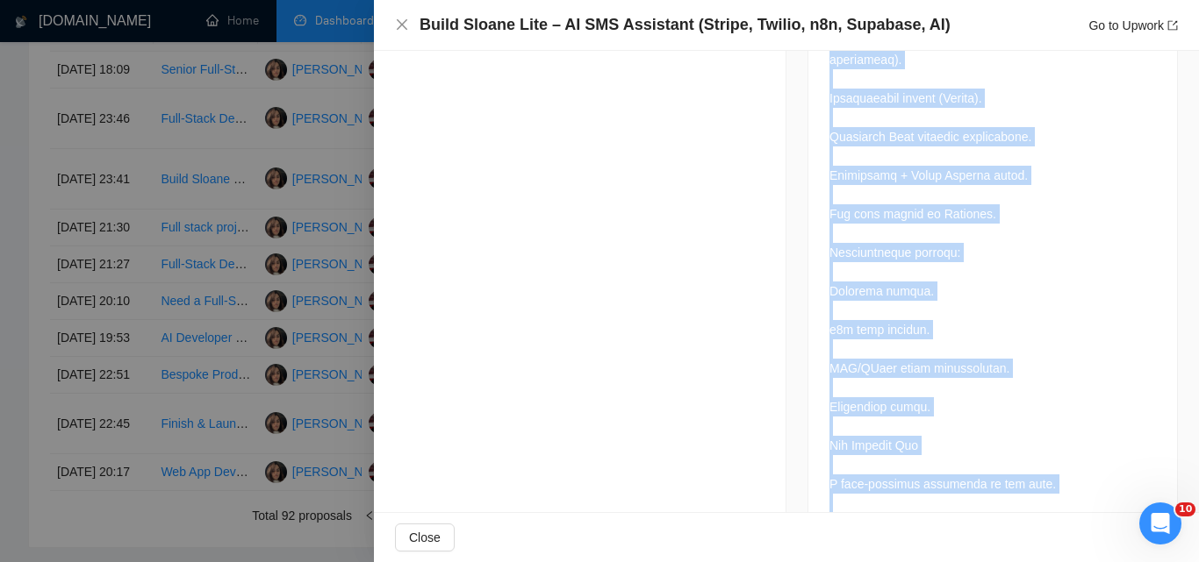
scroll to position [4036, 0]
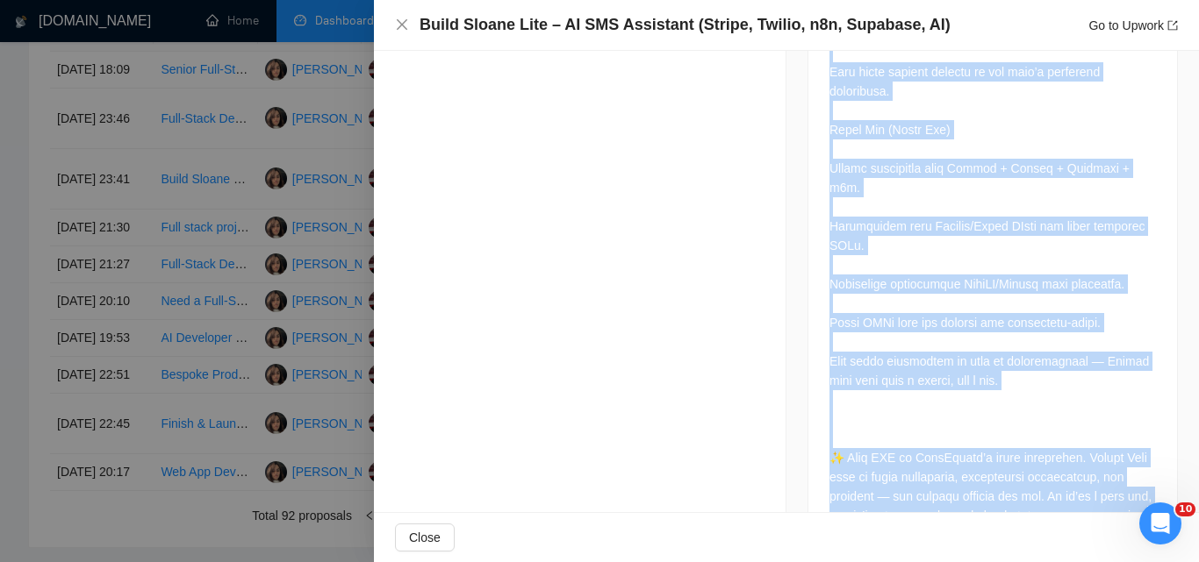
drag, startPoint x: 822, startPoint y: 326, endPoint x: 1141, endPoint y: 460, distance: 345.3
copy div "L’i dol sitamet co AdipIscing, el SE-doeiusm tempori utlabo etd magnaaliq enim.…"
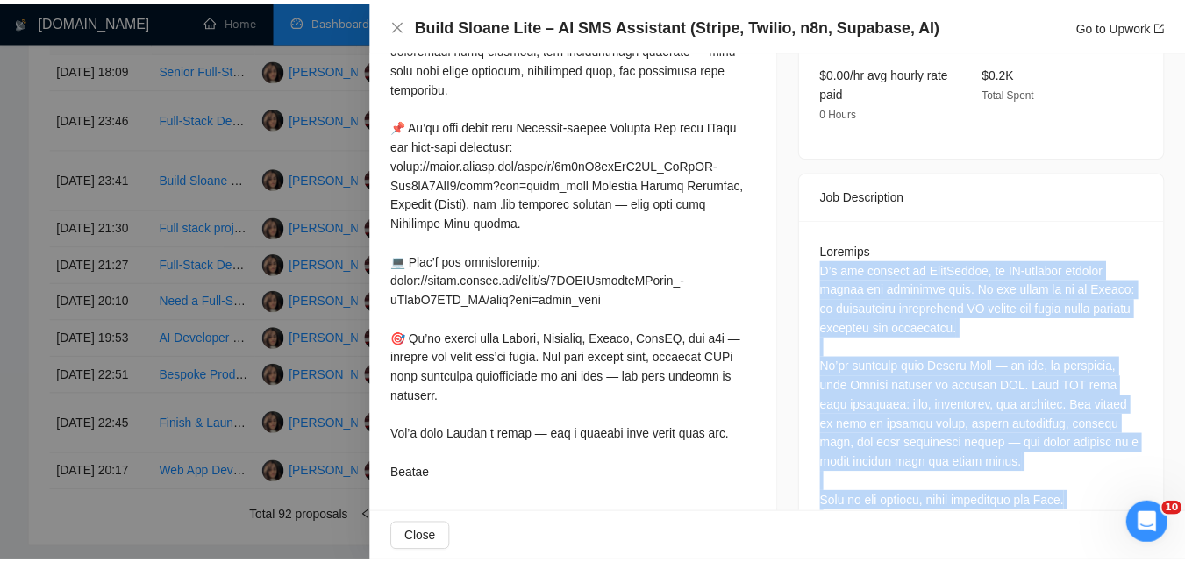
scroll to position [526, 0]
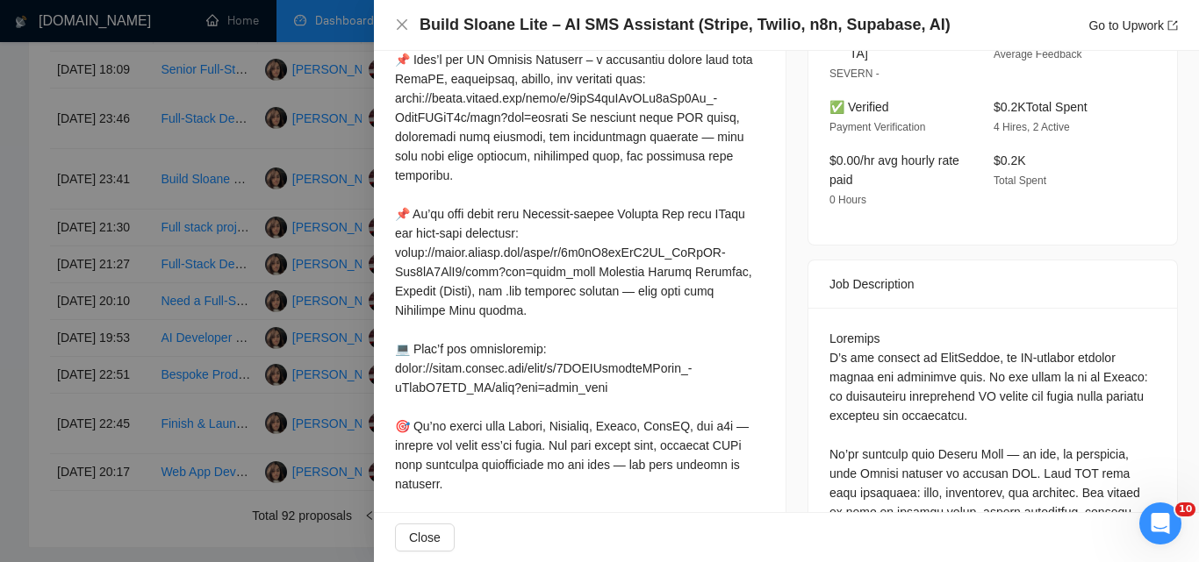
click at [392, 27] on div "Build Sloane Lite – AI SMS Assistant (Stripe, Twilio, n8n, Supabase, AI) Go to …" at bounding box center [786, 25] width 825 height 51
click at [403, 25] on icon "close" at bounding box center [402, 24] width 11 height 11
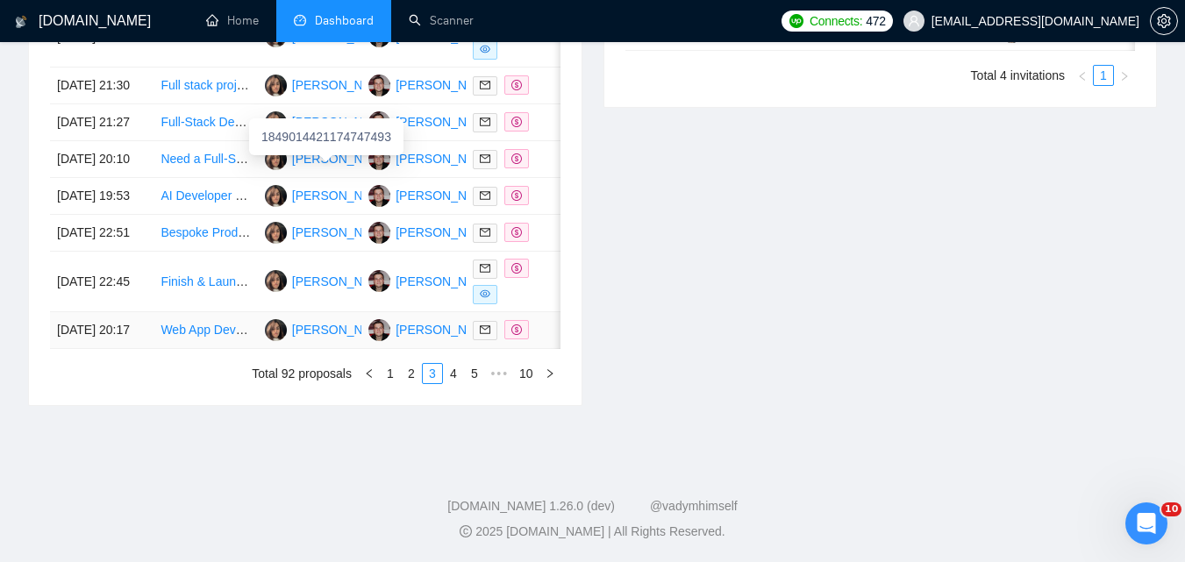
scroll to position [1040, 0]
click at [454, 383] on link "4" at bounding box center [453, 373] width 19 height 19
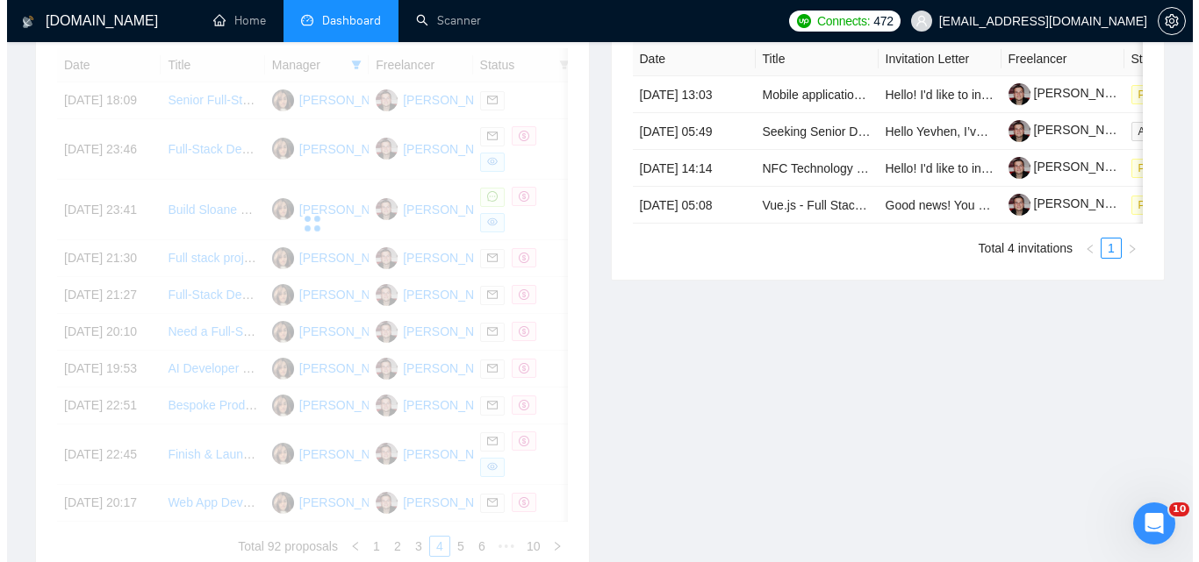
scroll to position [689, 0]
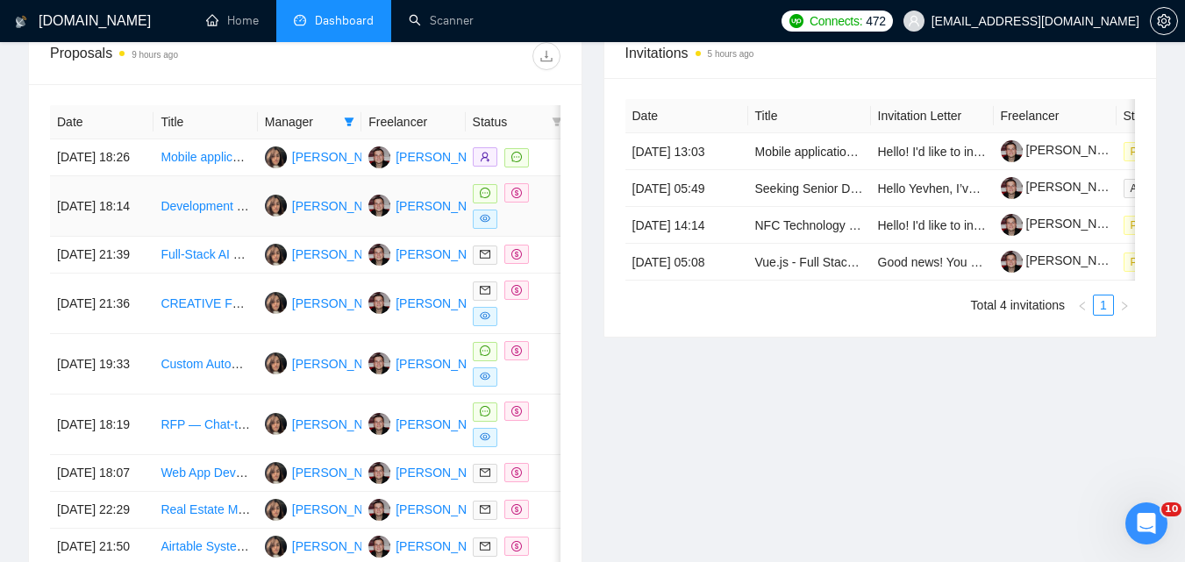
click at [151, 235] on td "[DATE] 18:14" at bounding box center [102, 206] width 104 height 61
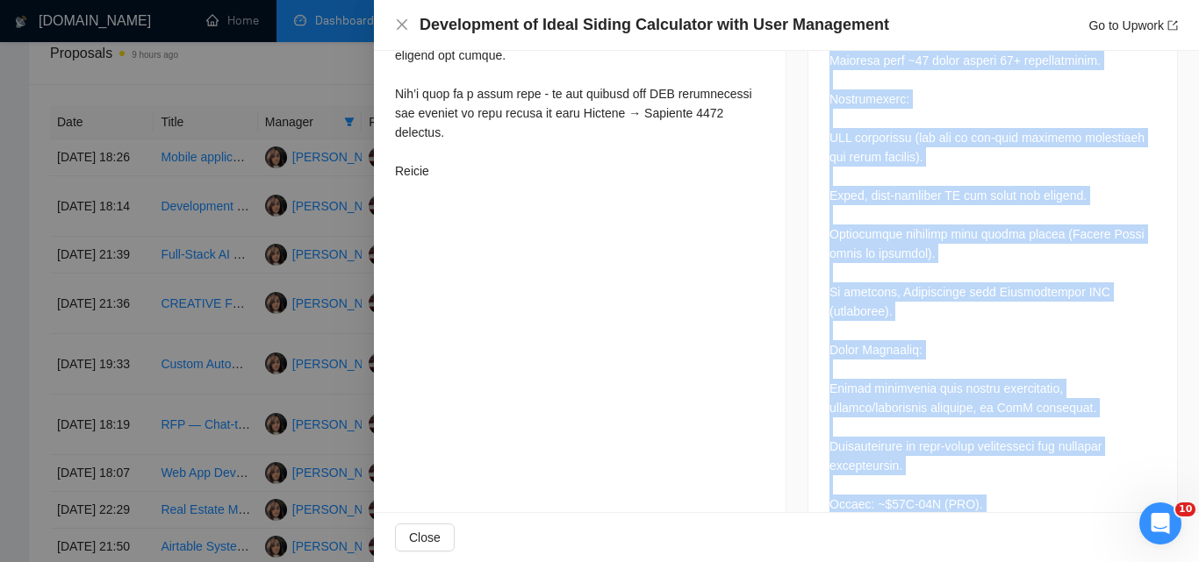
scroll to position [1465, 0]
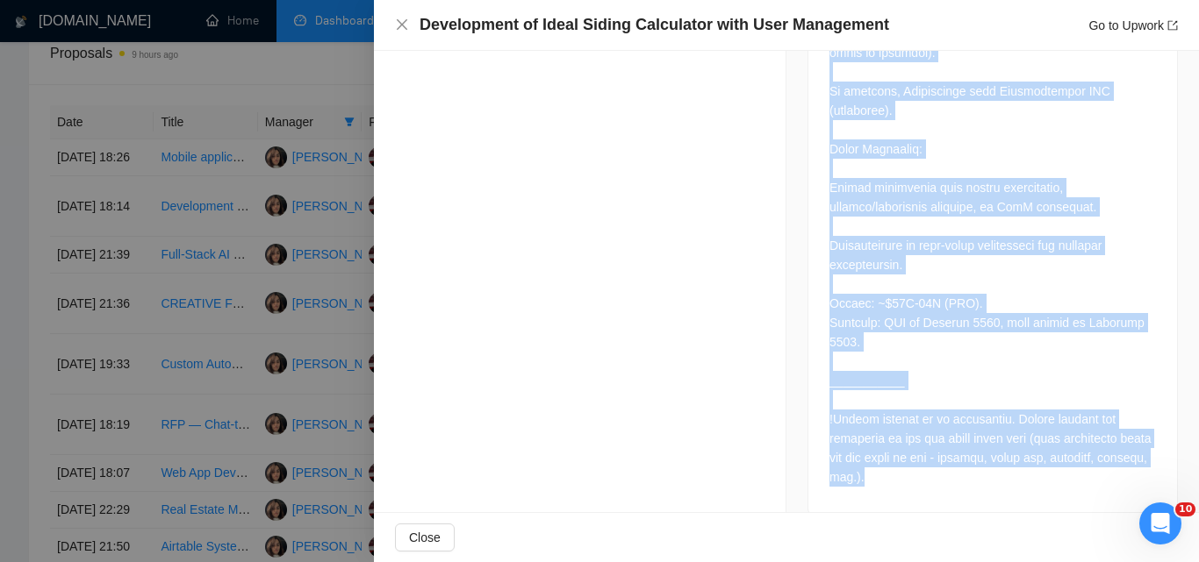
drag, startPoint x: 824, startPoint y: 209, endPoint x: 940, endPoint y: 453, distance: 270.0
copy div "Job Post Title: Custom Quote Calculator Development Description: We are looking…"
